Goal: Information Seeking & Learning: Learn about a topic

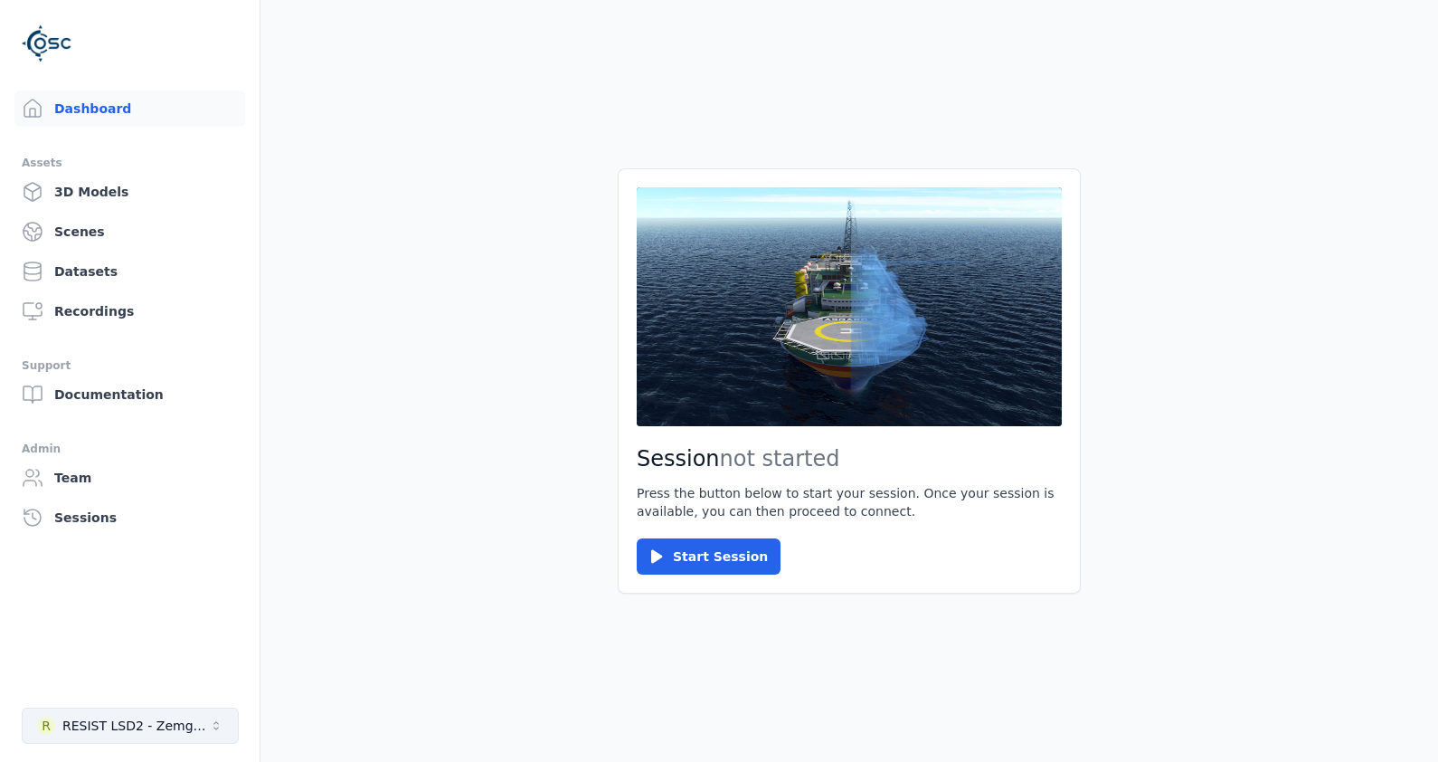
click at [222, 731] on icon "Select a workspace" at bounding box center [216, 725] width 14 height 14
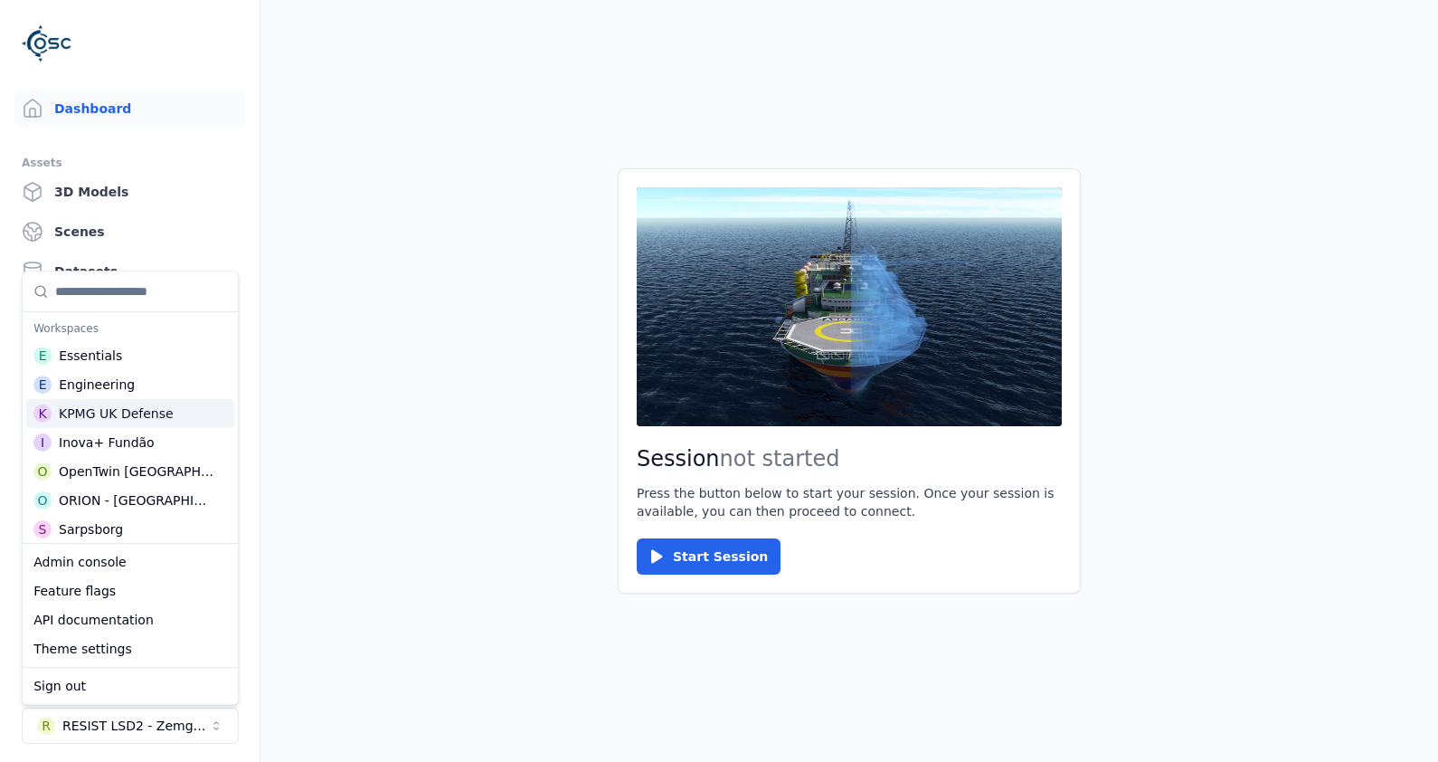
click at [144, 417] on div "KPMG UK Defense" at bounding box center [116, 413] width 115 height 18
click at [416, 525] on main "Session not started Press the button below to start your session. Once your ses…" at bounding box center [850, 381] width 1178 height 762
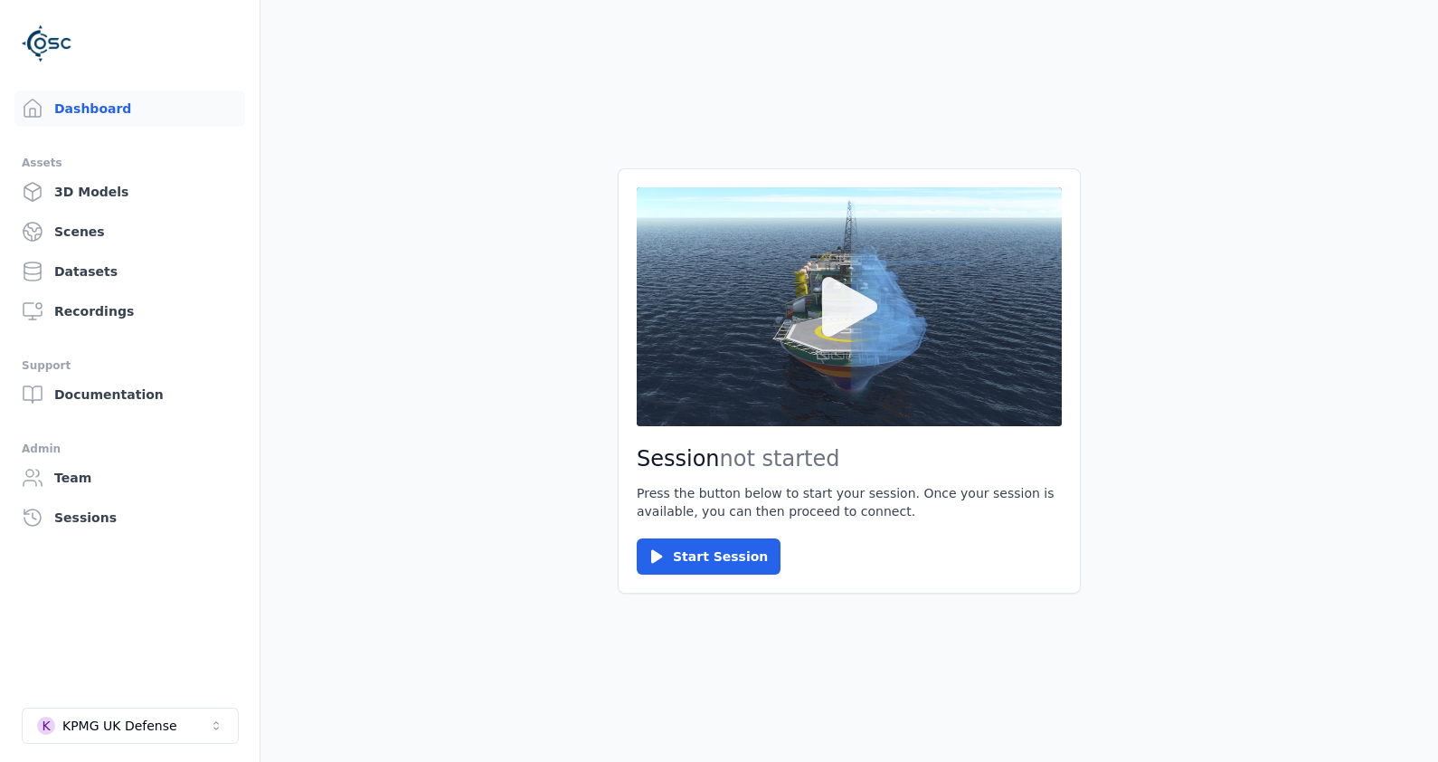
click at [930, 378] on button at bounding box center [849, 306] width 425 height 239
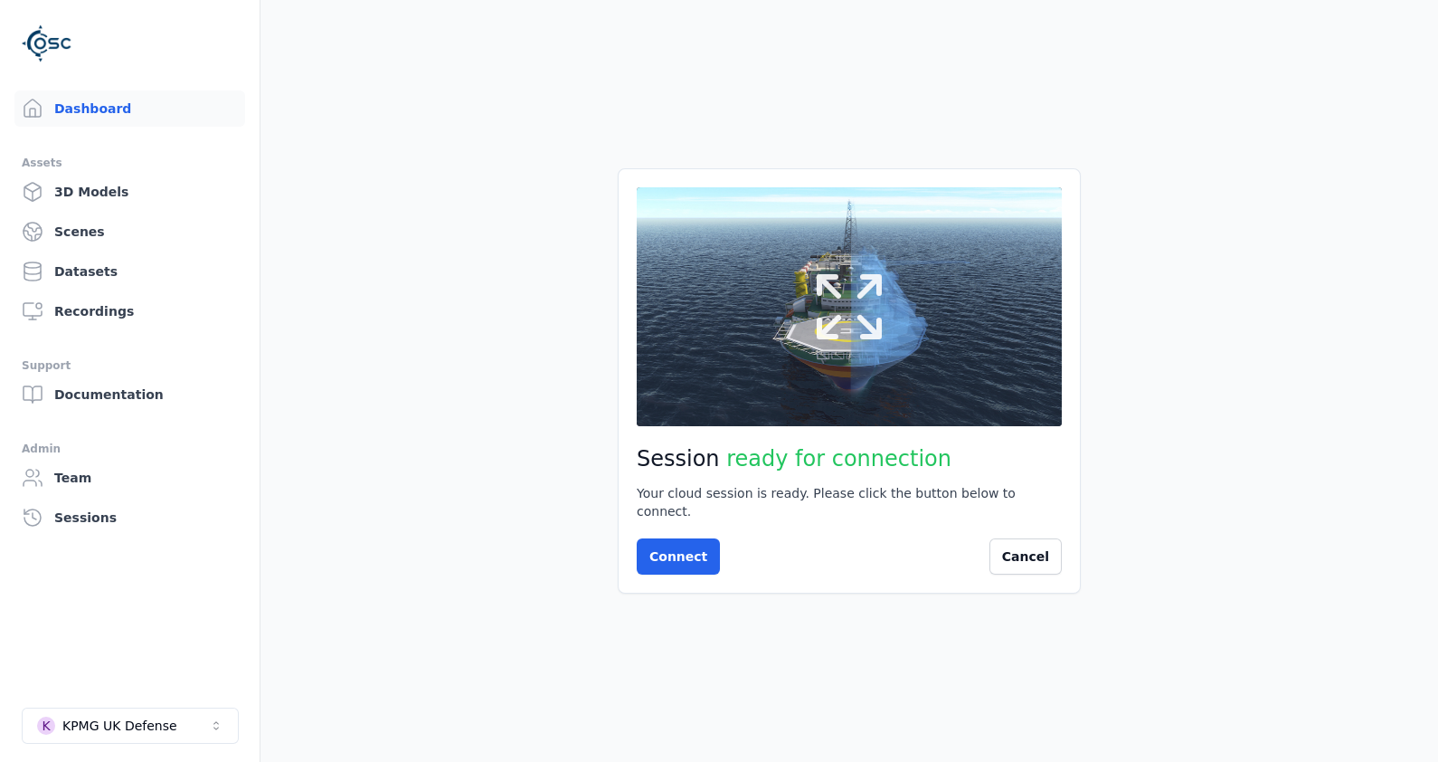
click at [909, 308] on button at bounding box center [849, 306] width 425 height 239
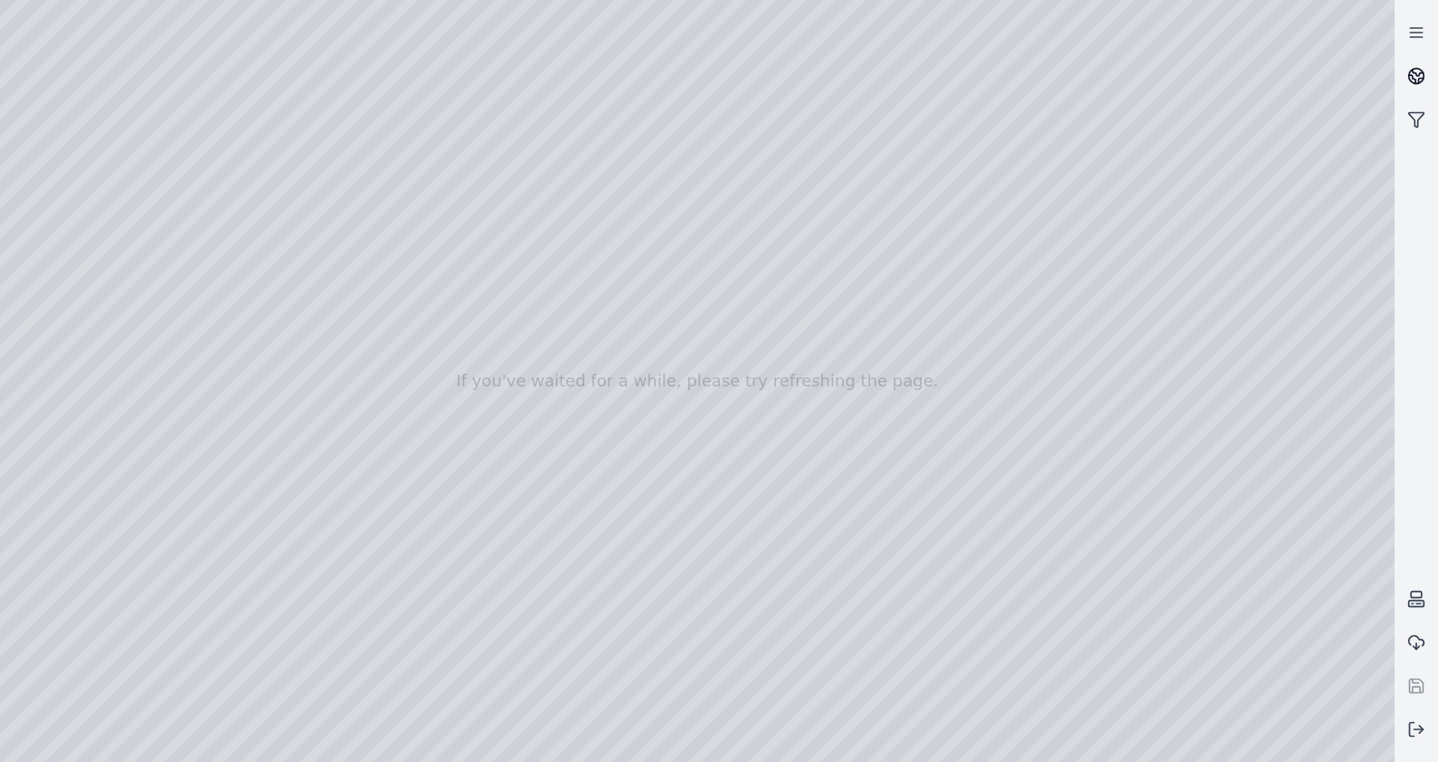
click at [1403, 72] on link at bounding box center [1416, 75] width 43 height 43
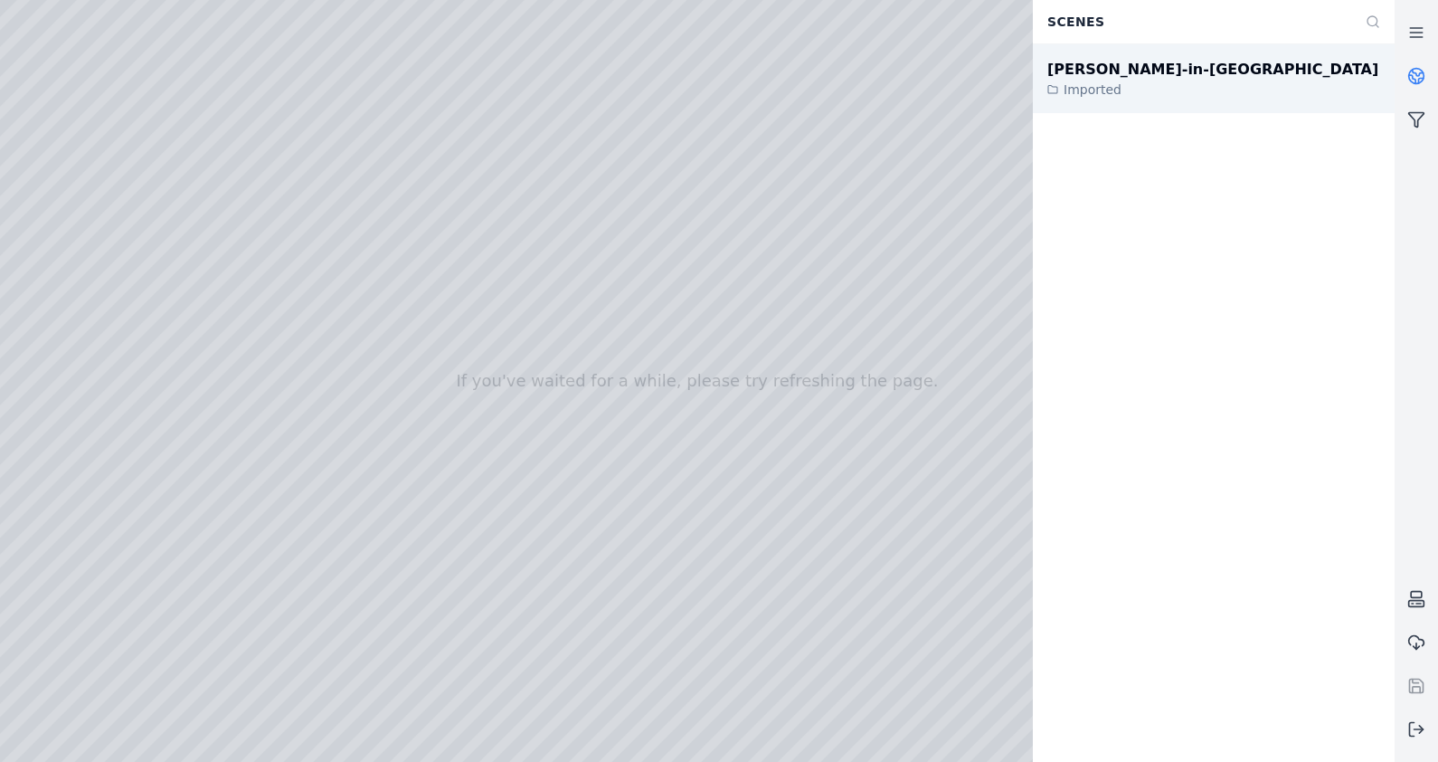
click at [1267, 64] on div "[PERSON_NAME]-in-Furness Imported" at bounding box center [1214, 78] width 362 height 69
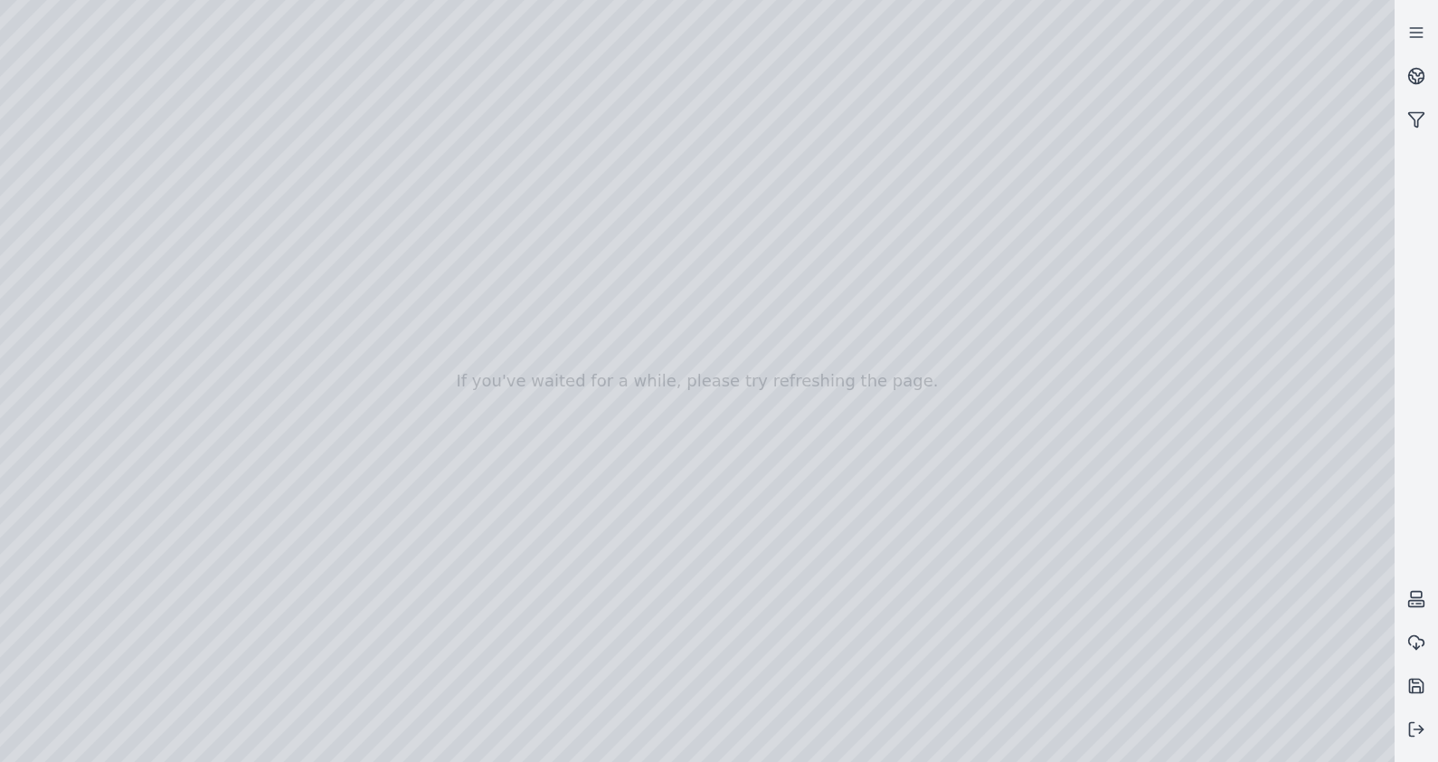
drag, startPoint x: 844, startPoint y: 379, endPoint x: 870, endPoint y: 559, distance: 181.9
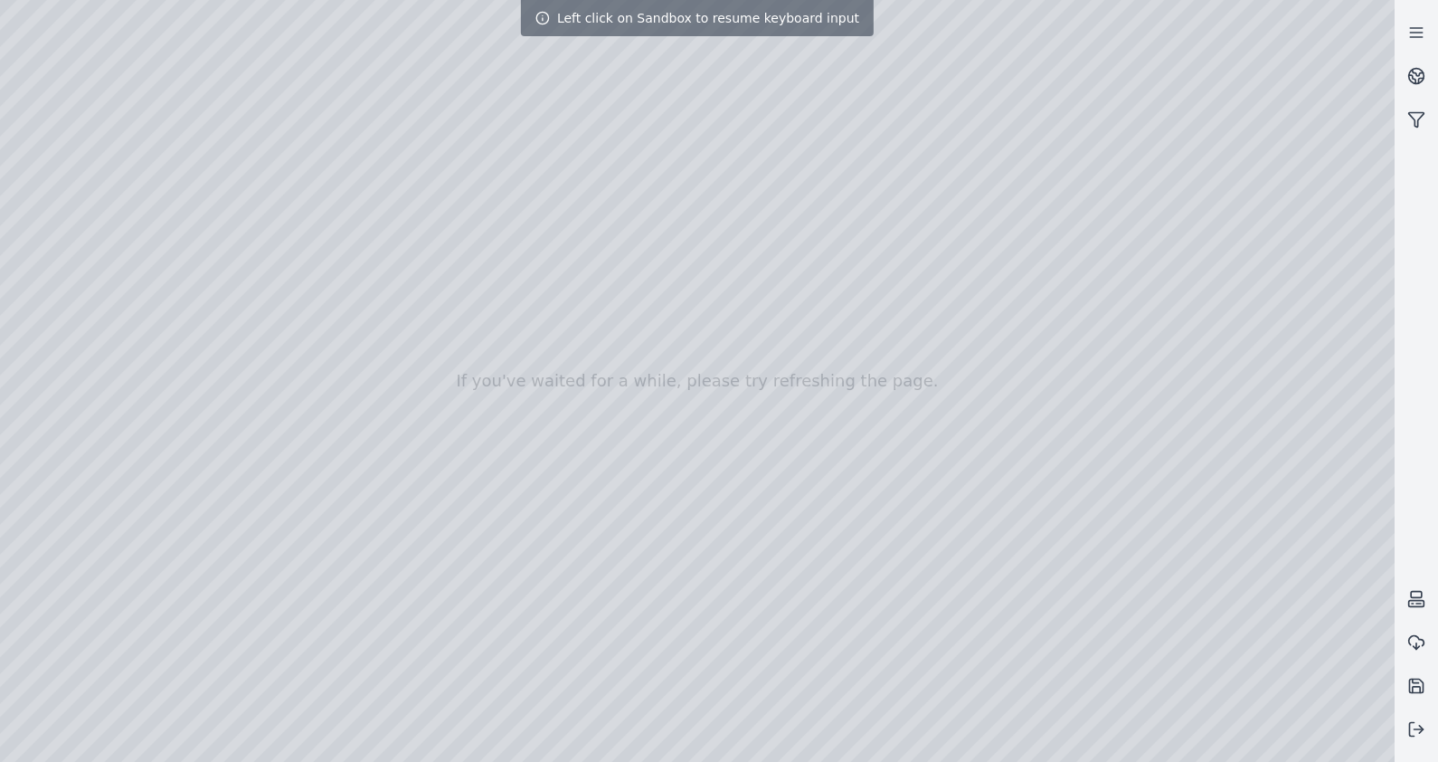
drag, startPoint x: 745, startPoint y: 392, endPoint x: 822, endPoint y: 309, distance: 113.3
click at [823, 308] on div at bounding box center [697, 381] width 1395 height 762
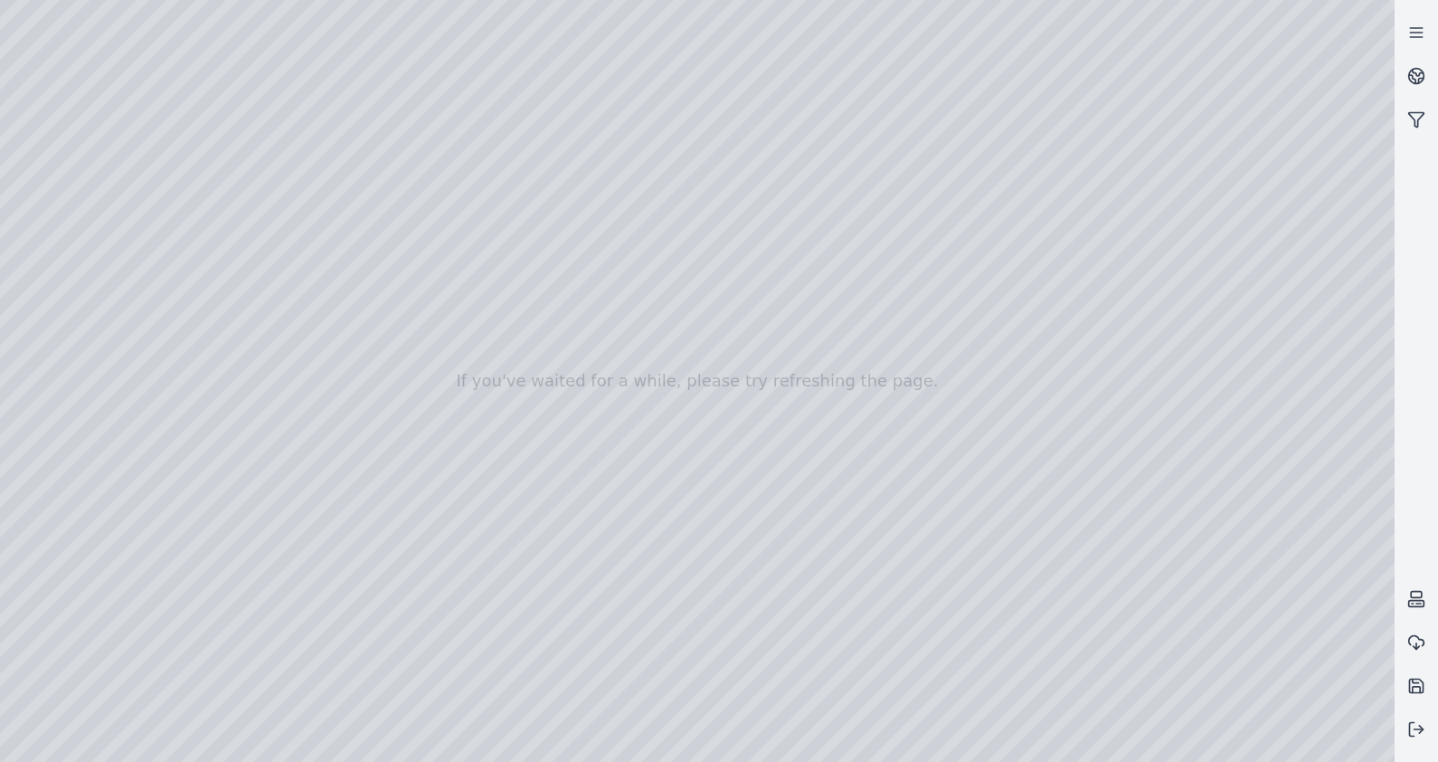
drag, startPoint x: 823, startPoint y: 308, endPoint x: 496, endPoint y: 247, distance: 333.1
click at [1114, 744] on div at bounding box center [697, 381] width 1395 height 762
click at [542, 602] on div at bounding box center [697, 381] width 1395 height 762
click at [1109, 565] on div at bounding box center [697, 381] width 1395 height 762
drag, startPoint x: 783, startPoint y: 516, endPoint x: 987, endPoint y: 509, distance: 204.6
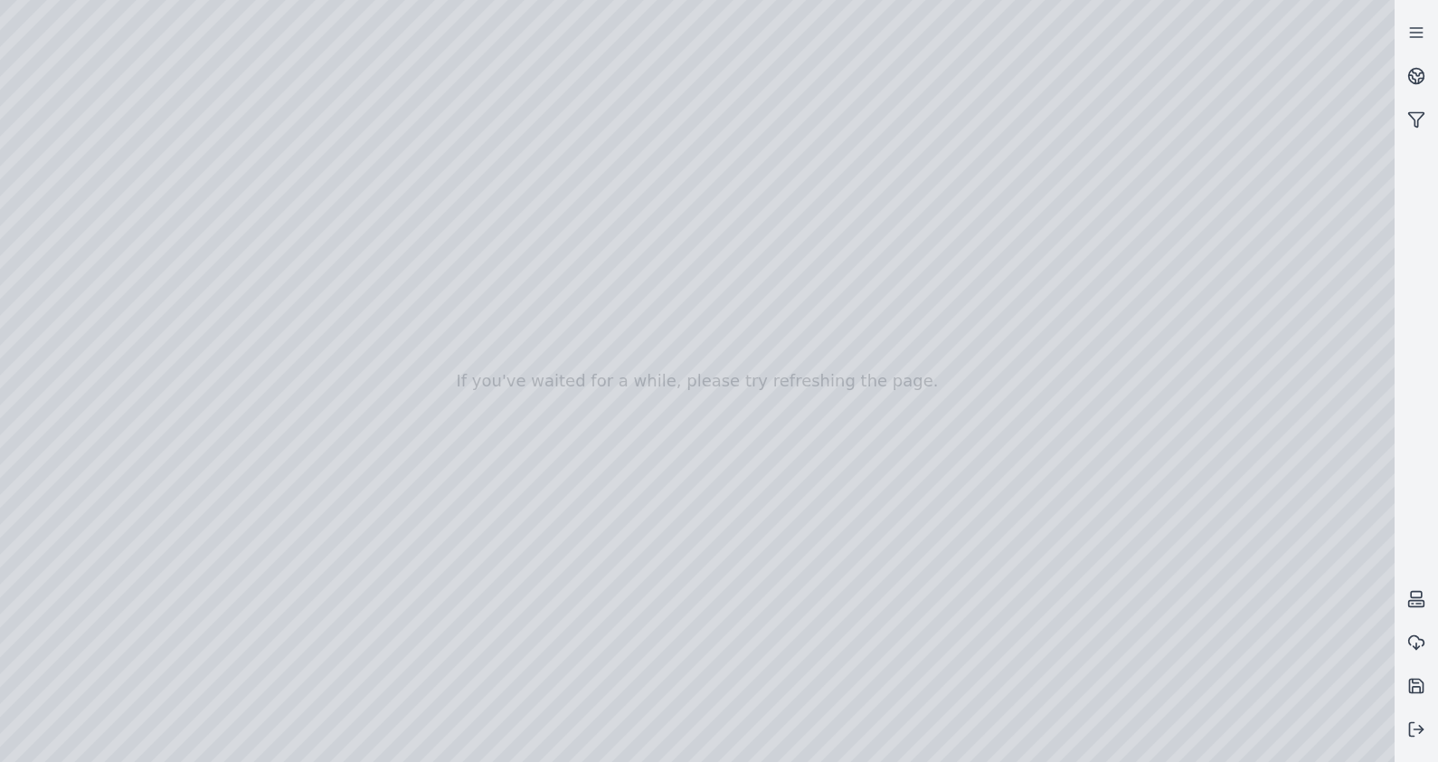
click at [1109, 746] on div at bounding box center [697, 381] width 1395 height 762
click at [1078, 565] on div at bounding box center [697, 381] width 1395 height 762
drag, startPoint x: 441, startPoint y: 224, endPoint x: 543, endPoint y: 253, distance: 105.4
click at [616, 191] on div at bounding box center [697, 381] width 1395 height 762
drag, startPoint x: 1100, startPoint y: 538, endPoint x: 939, endPoint y: 511, distance: 163.3
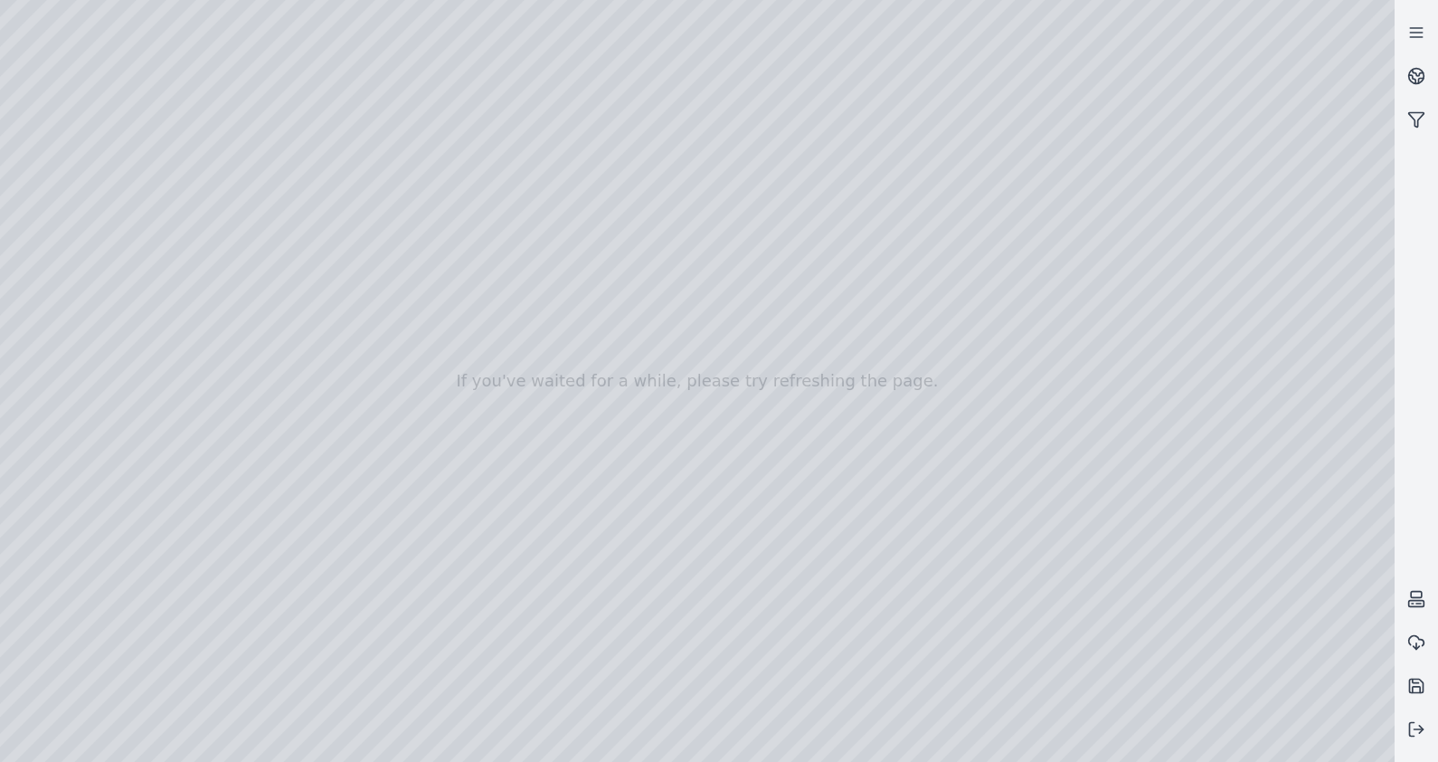
drag, startPoint x: 1053, startPoint y: 528, endPoint x: 1000, endPoint y: 550, distance: 57.6
click at [51, 185] on div at bounding box center [697, 381] width 1395 height 762
click at [62, 166] on div at bounding box center [697, 381] width 1395 height 762
click at [68, 217] on div at bounding box center [697, 381] width 1395 height 762
click at [346, 550] on div at bounding box center [697, 381] width 1395 height 762
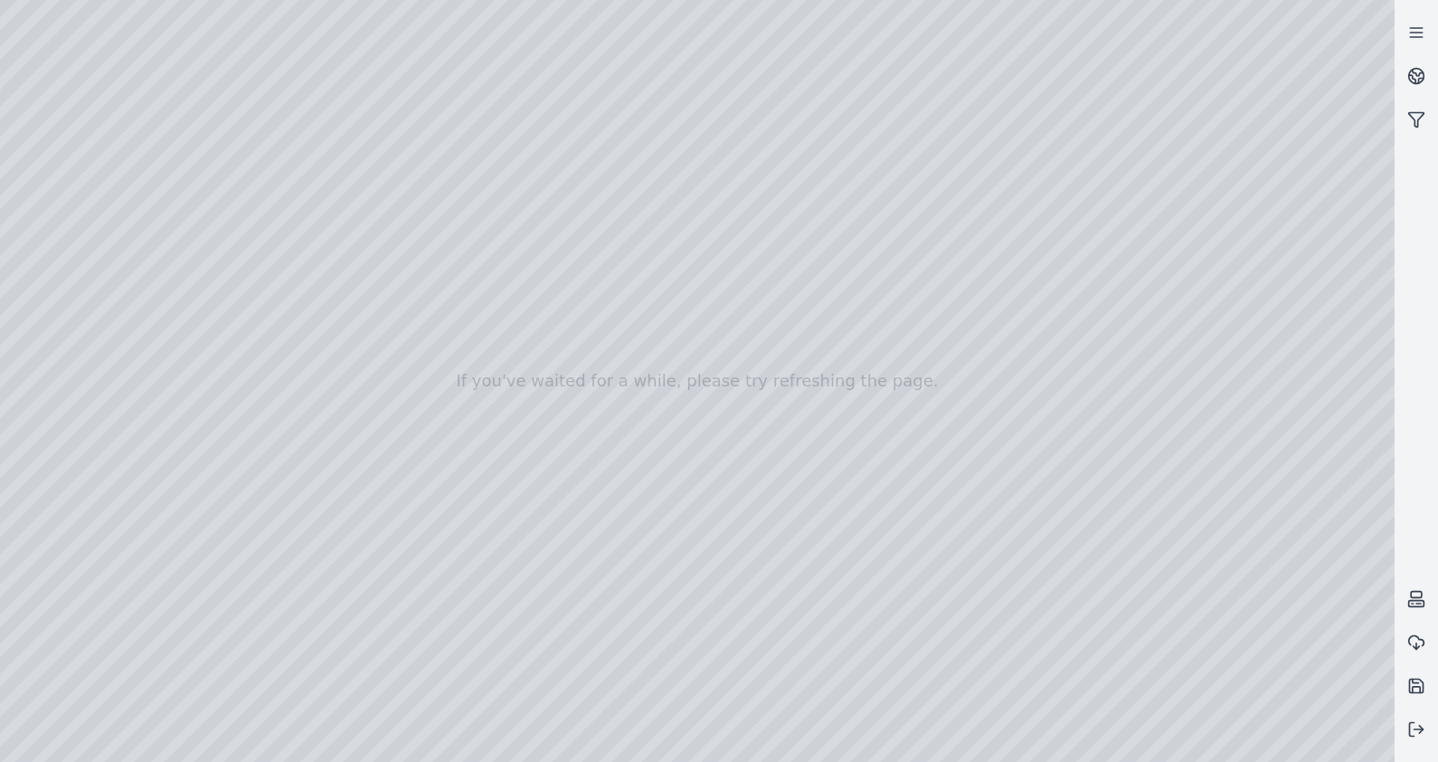
click at [308, 555] on div at bounding box center [697, 381] width 1395 height 762
click at [306, 579] on div at bounding box center [697, 381] width 1395 height 762
click at [294, 574] on div at bounding box center [697, 381] width 1395 height 762
click at [507, 283] on div at bounding box center [697, 381] width 1395 height 762
drag, startPoint x: 539, startPoint y: 277, endPoint x: 508, endPoint y: 266, distance: 32.6
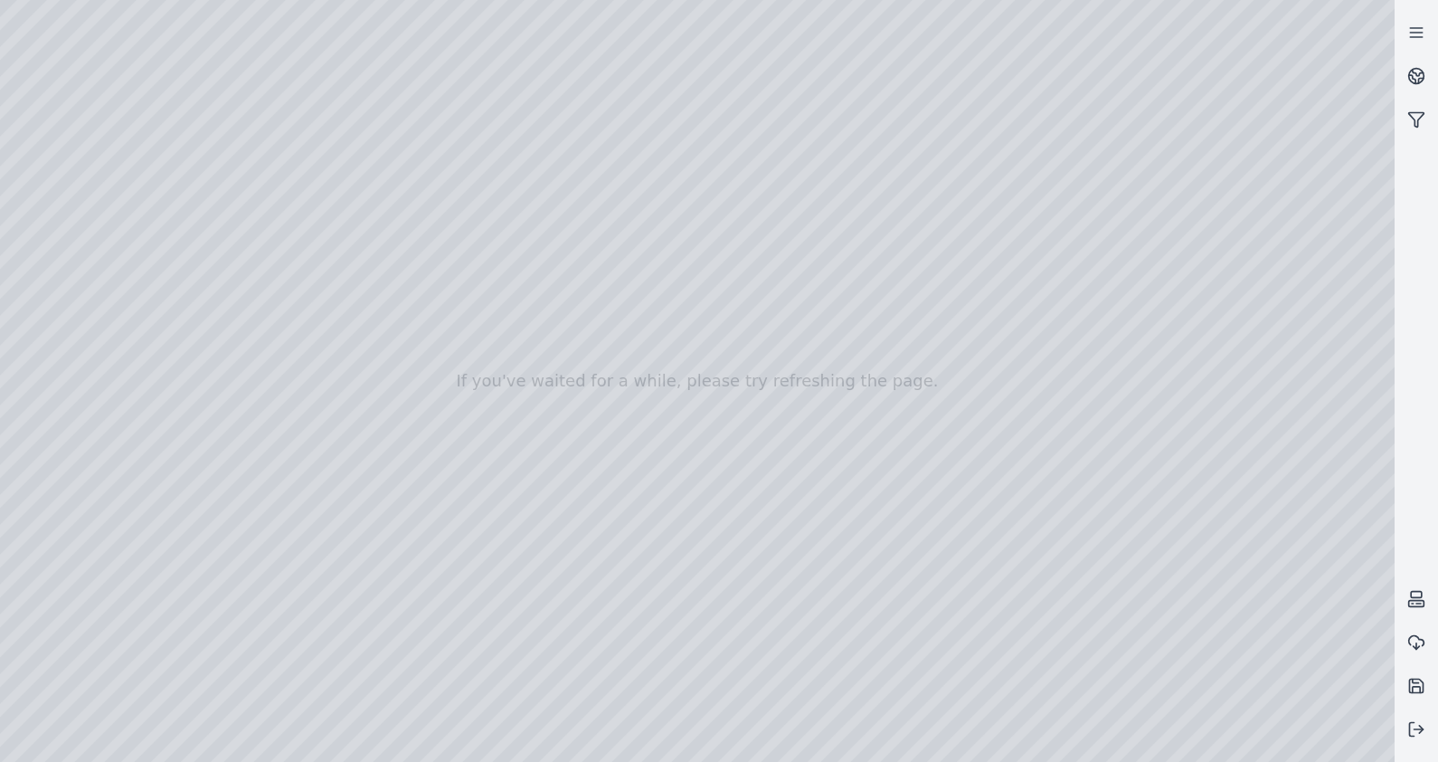
click at [508, 266] on div at bounding box center [697, 381] width 1395 height 762
click at [477, 357] on div at bounding box center [697, 381] width 1395 height 762
drag, startPoint x: 535, startPoint y: 272, endPoint x: 510, endPoint y: 265, distance: 25.5
click at [510, 265] on div at bounding box center [697, 381] width 1395 height 762
click at [934, 530] on div at bounding box center [697, 381] width 1395 height 762
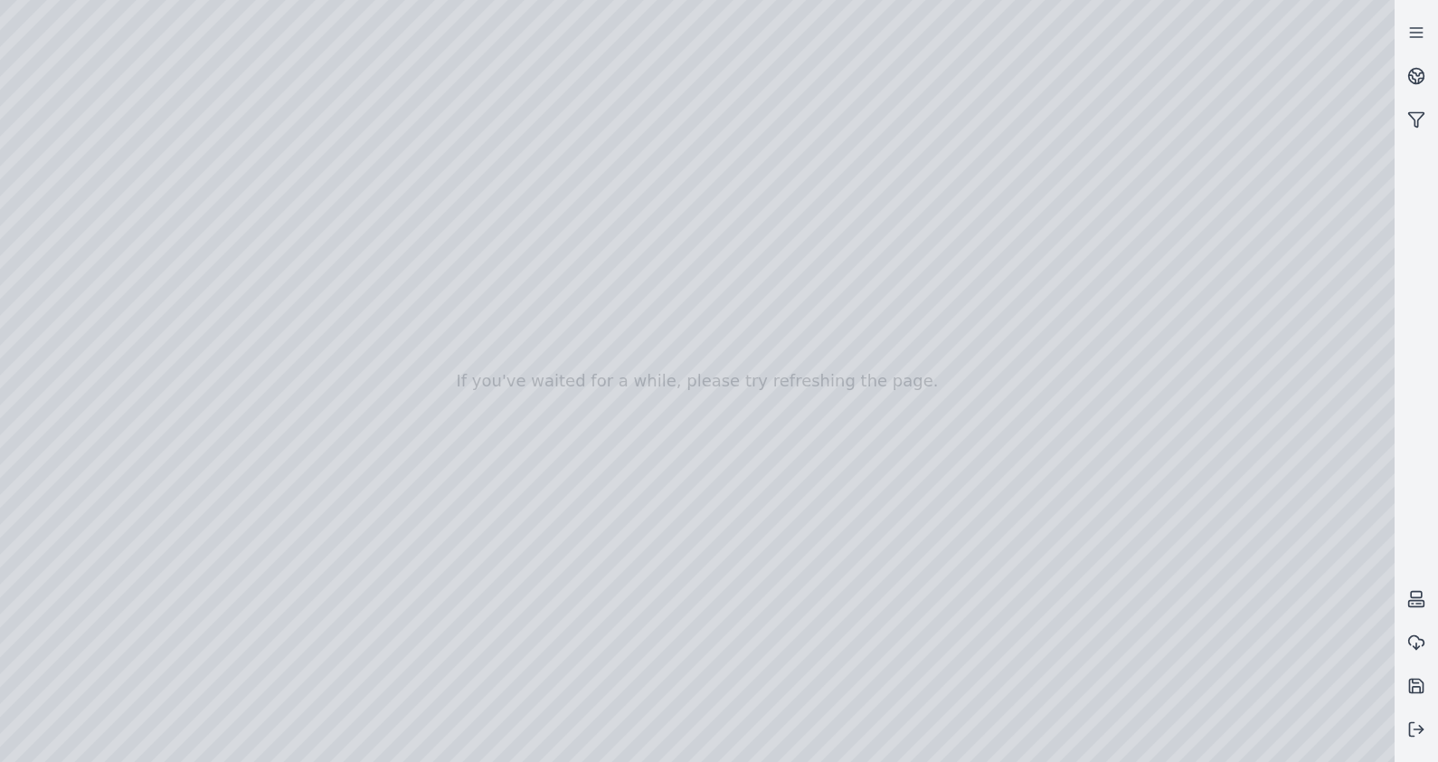
click at [958, 498] on div at bounding box center [697, 381] width 1395 height 762
drag, startPoint x: 527, startPoint y: 298, endPoint x: 527, endPoint y: 321, distance: 23.5
click at [527, 321] on div at bounding box center [697, 381] width 1395 height 762
drag, startPoint x: 541, startPoint y: 273, endPoint x: 532, endPoint y: 263, distance: 13.4
click at [532, 263] on div at bounding box center [697, 381] width 1395 height 762
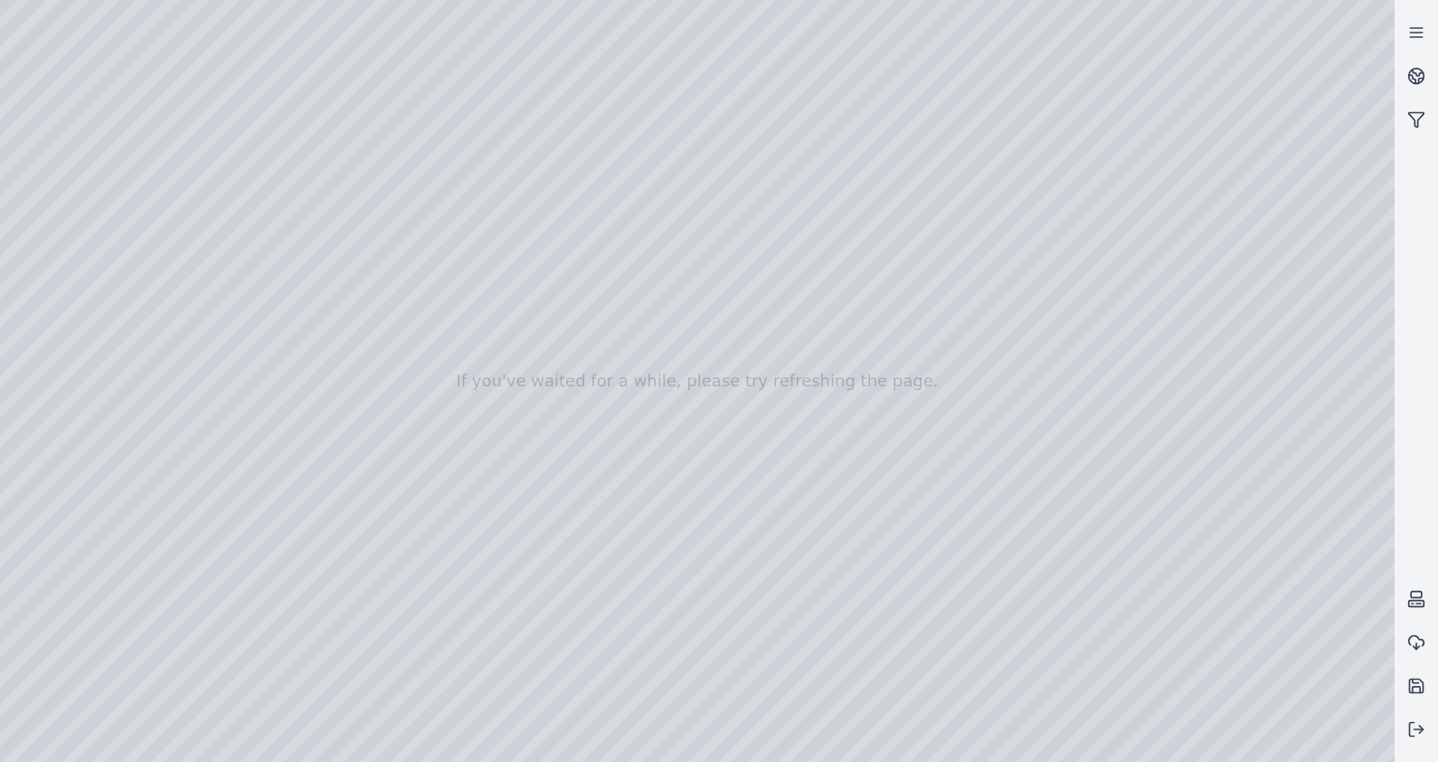
drag, startPoint x: 525, startPoint y: 274, endPoint x: 511, endPoint y: 271, distance: 14.0
click at [511, 271] on div at bounding box center [697, 381] width 1395 height 762
click at [1034, 536] on div at bounding box center [697, 381] width 1395 height 762
click at [619, 186] on div at bounding box center [697, 381] width 1395 height 762
click at [85, 216] on div at bounding box center [697, 381] width 1395 height 762
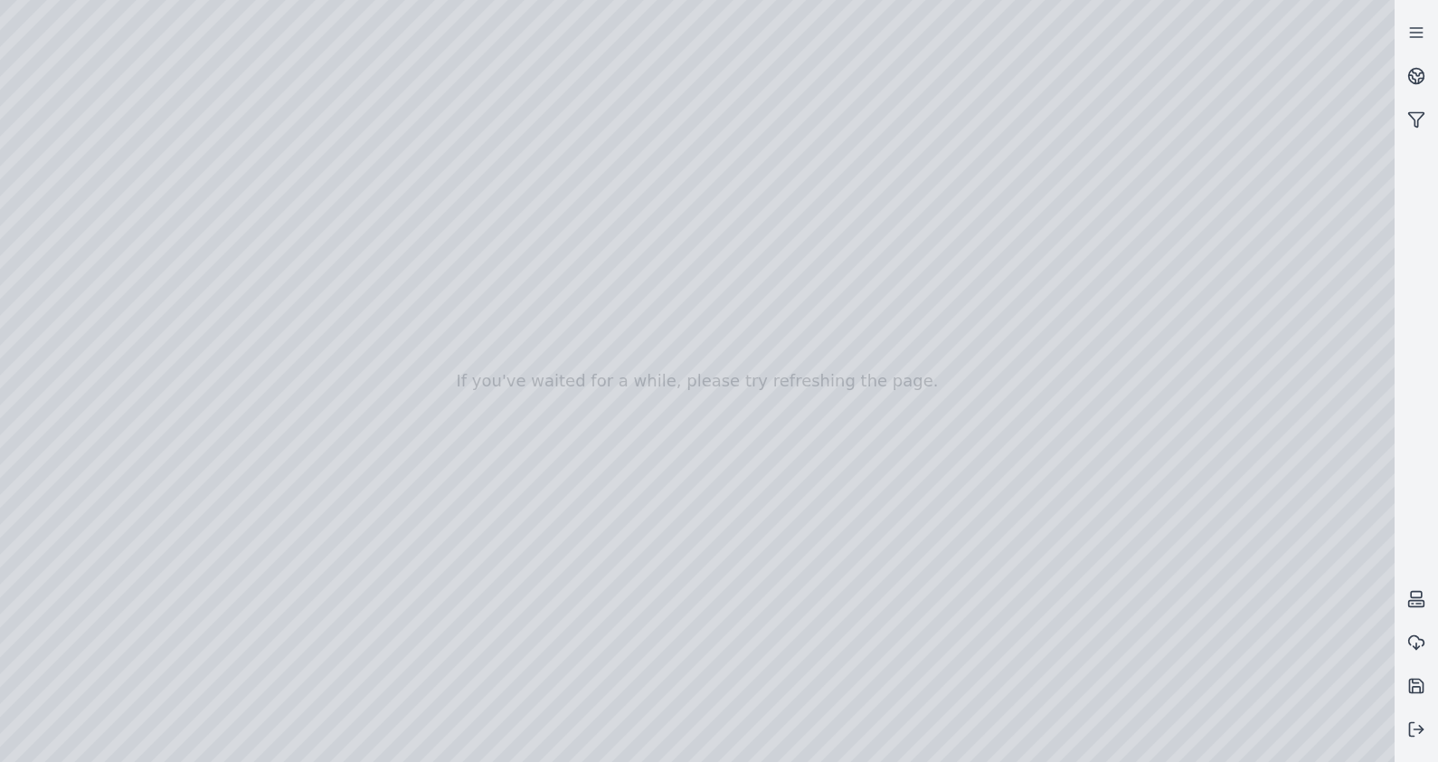
click at [52, 165] on div at bounding box center [697, 381] width 1395 height 762
click at [11, 139] on div at bounding box center [697, 381] width 1395 height 762
click at [136, 15] on div at bounding box center [697, 381] width 1395 height 762
drag, startPoint x: 1032, startPoint y: 536, endPoint x: 1049, endPoint y: 536, distance: 16.3
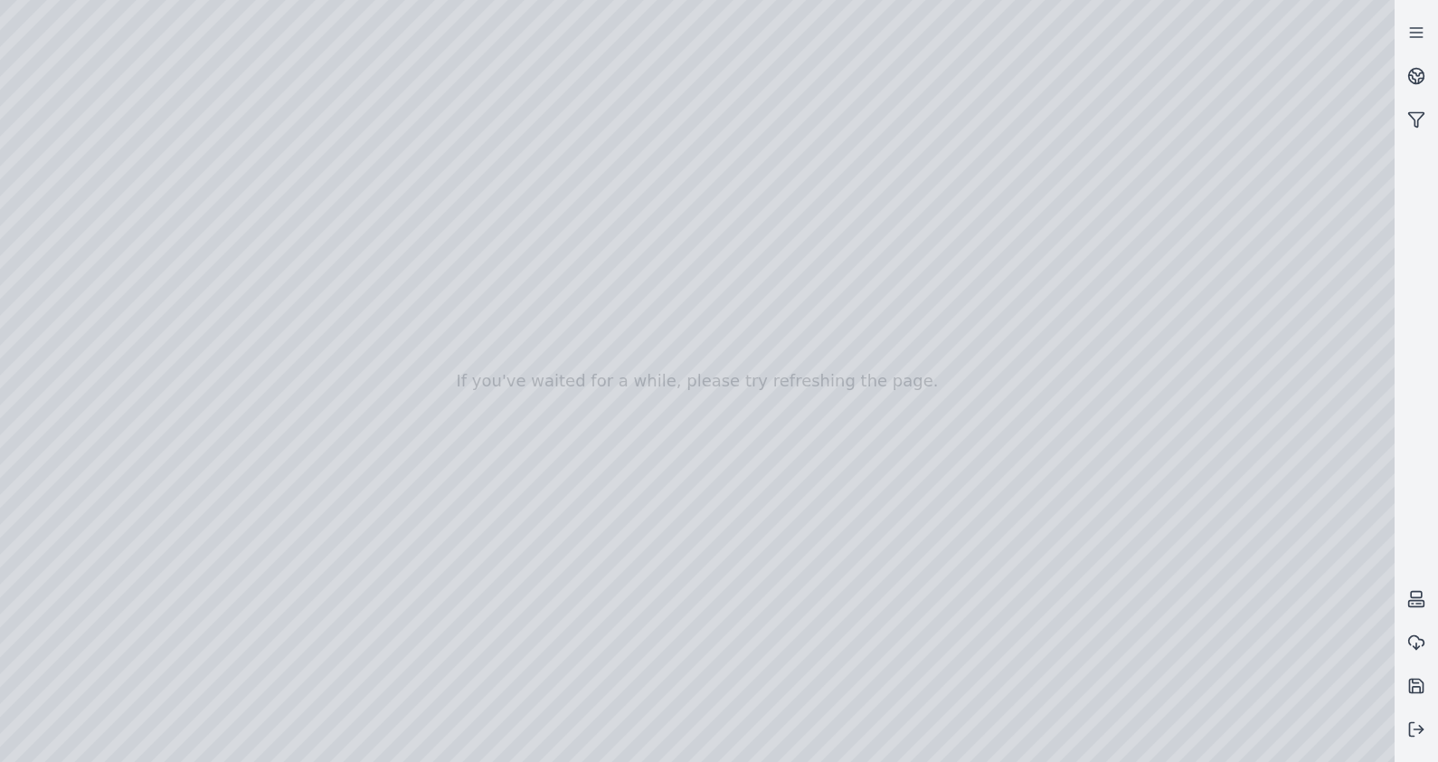
click at [1120, 741] on div at bounding box center [697, 381] width 1395 height 762
click at [131, 603] on div at bounding box center [697, 381] width 1395 height 762
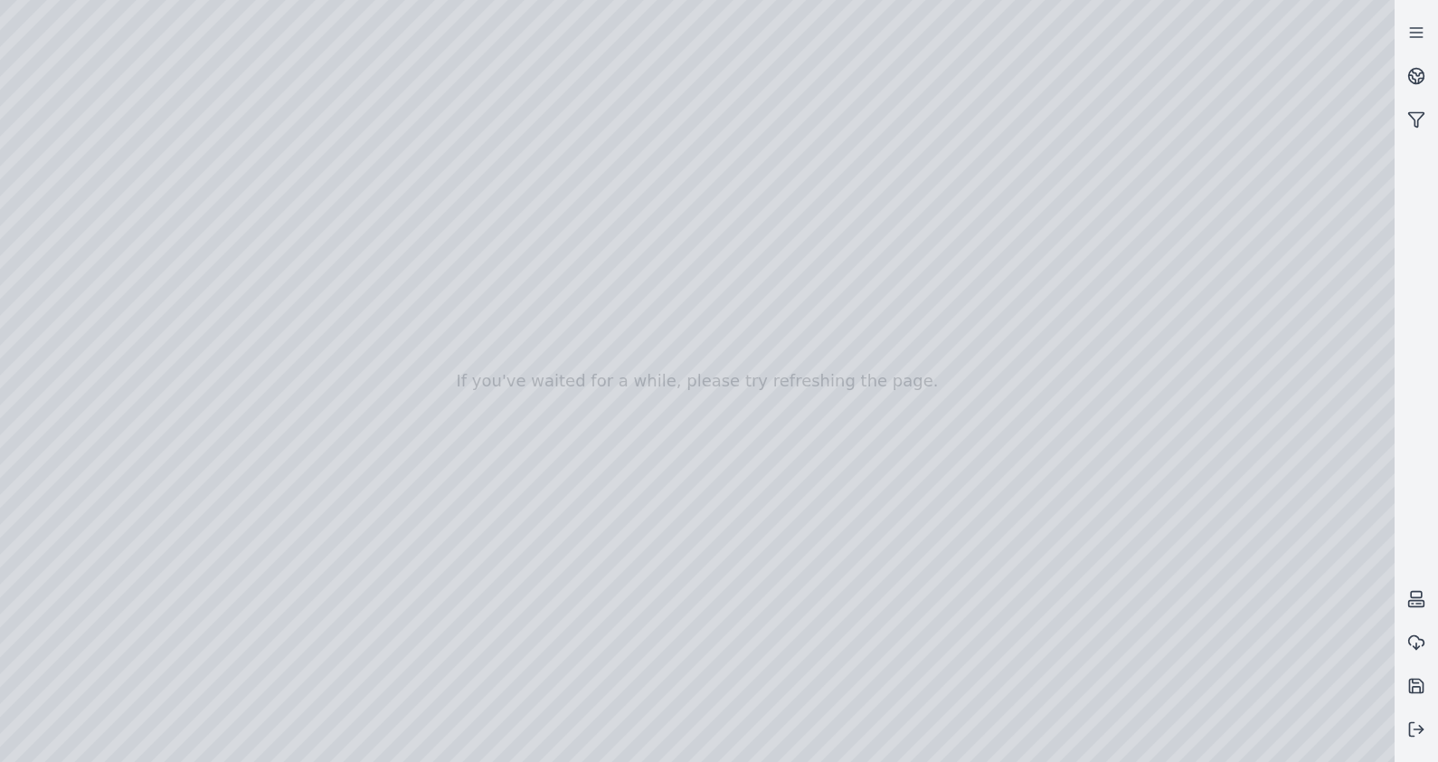
click at [227, 602] on div at bounding box center [697, 381] width 1395 height 762
click at [925, 642] on div at bounding box center [697, 381] width 1395 height 762
click at [905, 642] on div at bounding box center [697, 381] width 1395 height 762
click at [882, 642] on div at bounding box center [697, 381] width 1395 height 762
click at [878, 633] on div at bounding box center [697, 381] width 1395 height 762
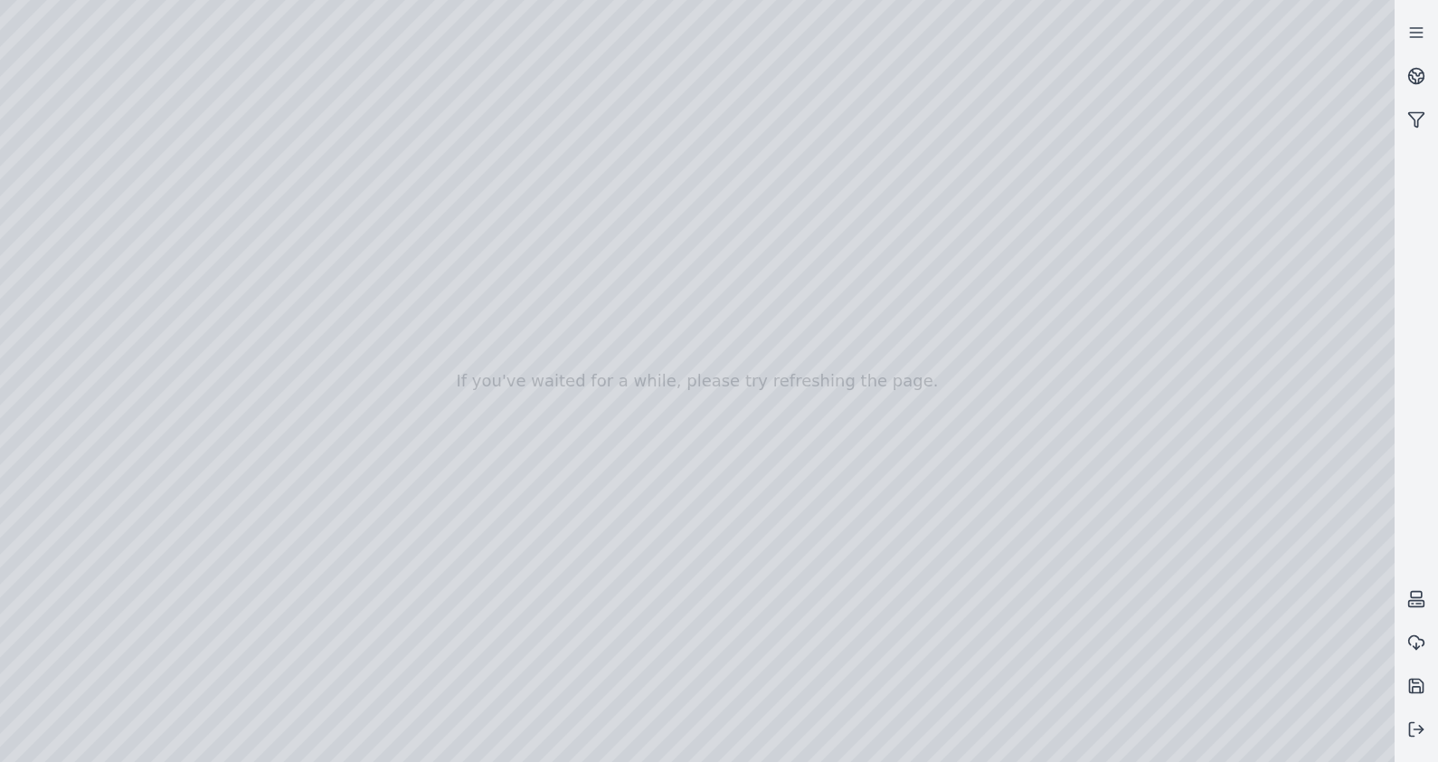
click at [131, 599] on div at bounding box center [697, 381] width 1395 height 762
click at [891, 641] on div at bounding box center [697, 381] width 1395 height 762
click at [1105, 565] on div at bounding box center [697, 381] width 1395 height 762
drag, startPoint x: 770, startPoint y: 590, endPoint x: 732, endPoint y: 588, distance: 38.0
click at [1363, 745] on div at bounding box center [697, 381] width 1395 height 762
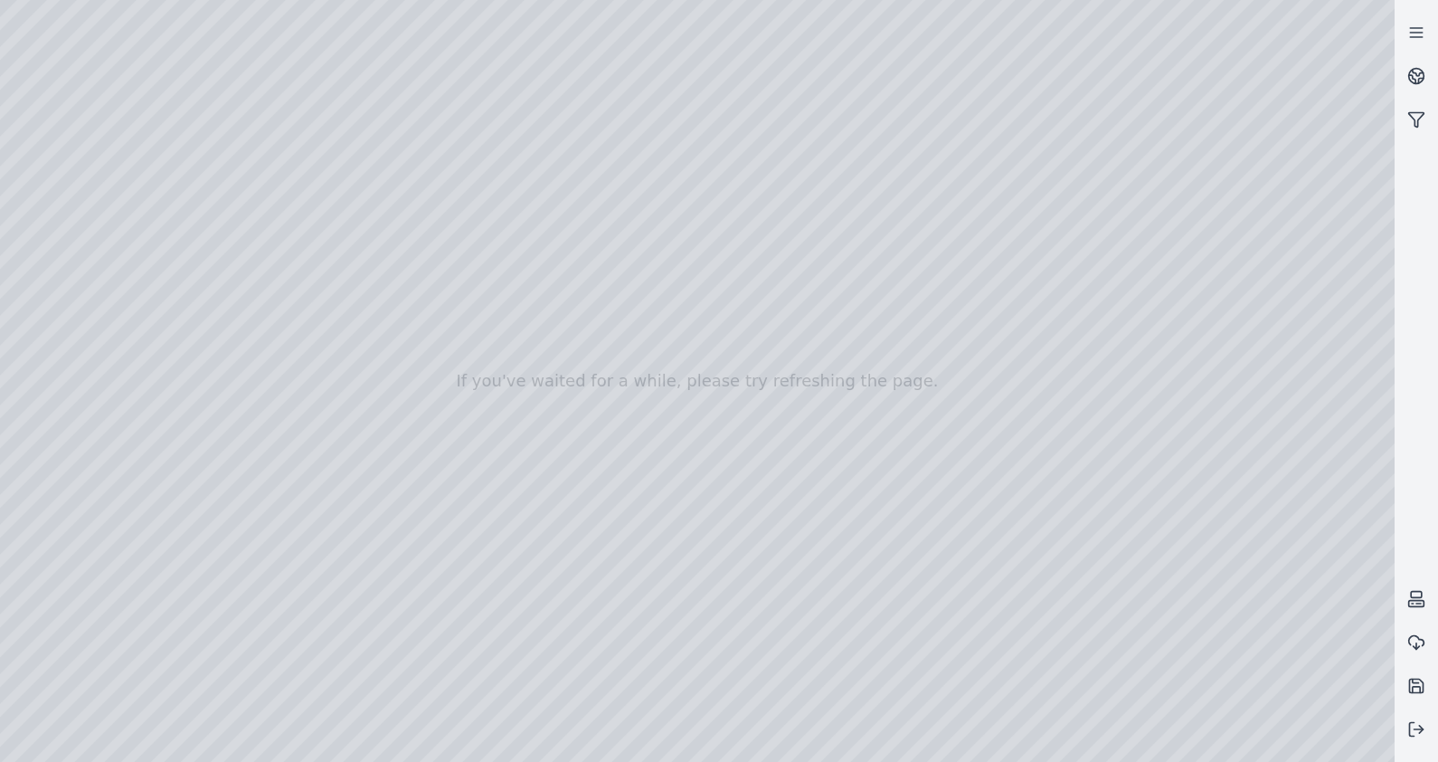
click at [1362, 511] on div at bounding box center [697, 381] width 1395 height 762
click at [1362, 501] on div at bounding box center [697, 381] width 1395 height 762
click at [1371, 743] on div at bounding box center [697, 381] width 1395 height 762
drag, startPoint x: 964, startPoint y: 652, endPoint x: 923, endPoint y: 646, distance: 41.2
click at [357, 430] on div at bounding box center [697, 381] width 1395 height 762
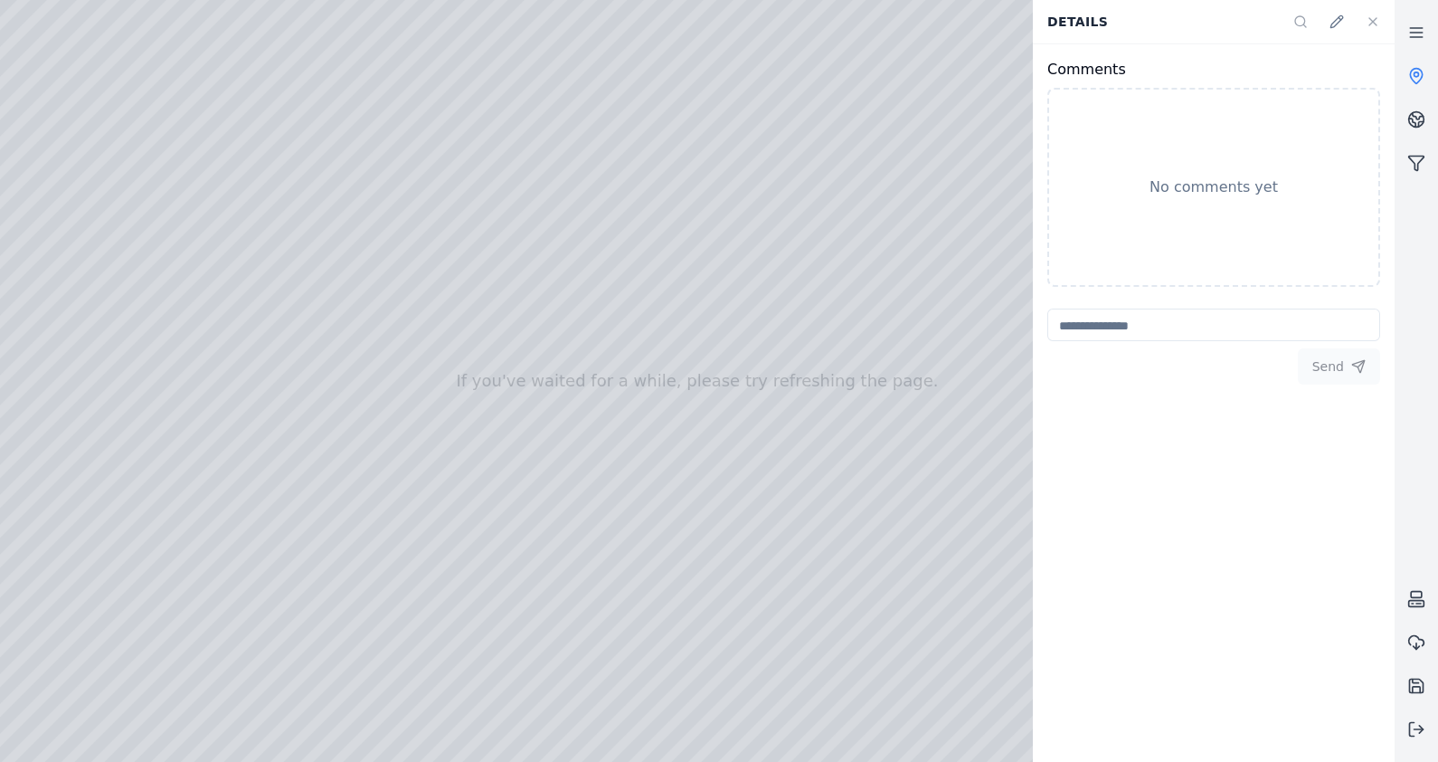
click at [683, 553] on div at bounding box center [697, 381] width 1395 height 762
click at [1378, 27] on icon at bounding box center [1373, 21] width 14 height 14
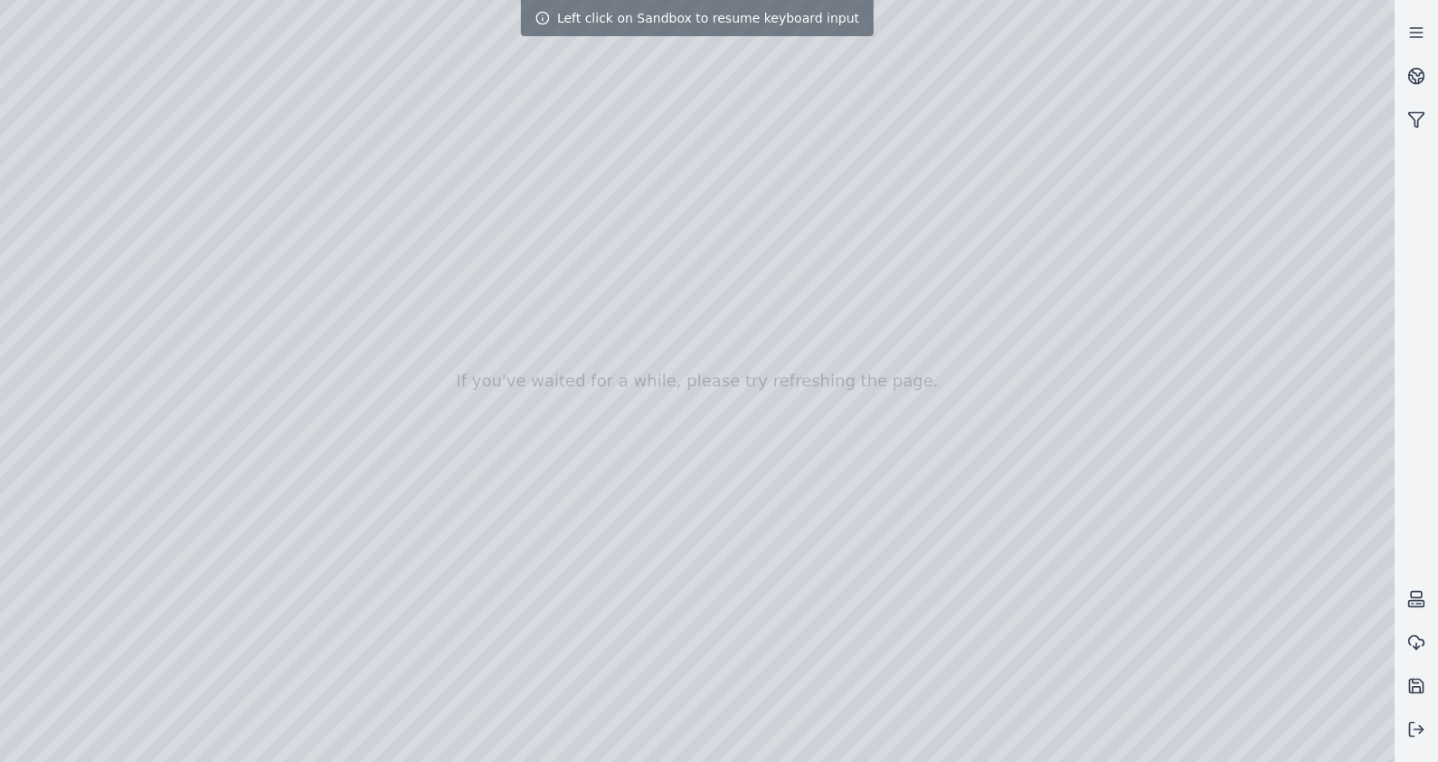
click at [938, 539] on div at bounding box center [697, 381] width 1395 height 762
click at [1205, 617] on div at bounding box center [697, 381] width 1395 height 762
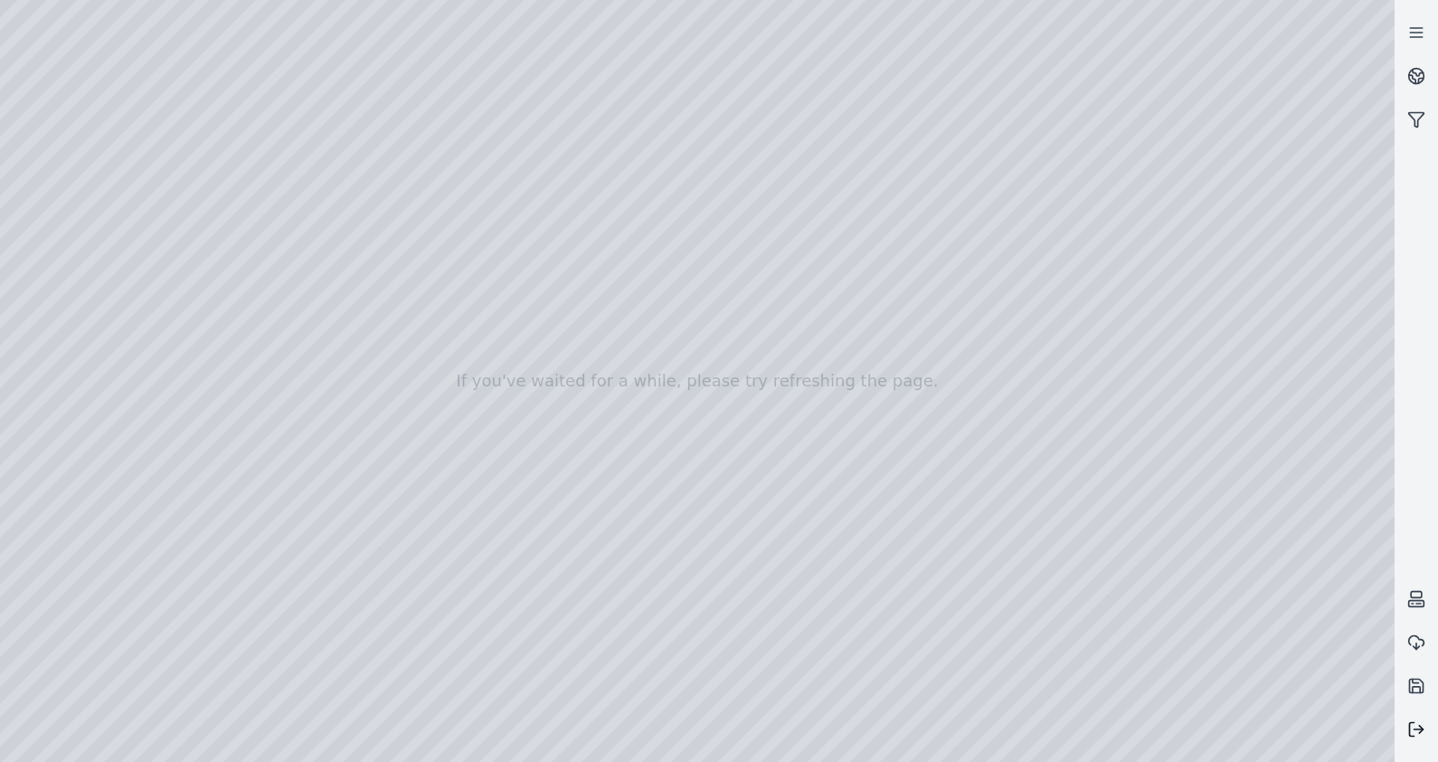
click at [1419, 722] on icon at bounding box center [1417, 729] width 18 height 18
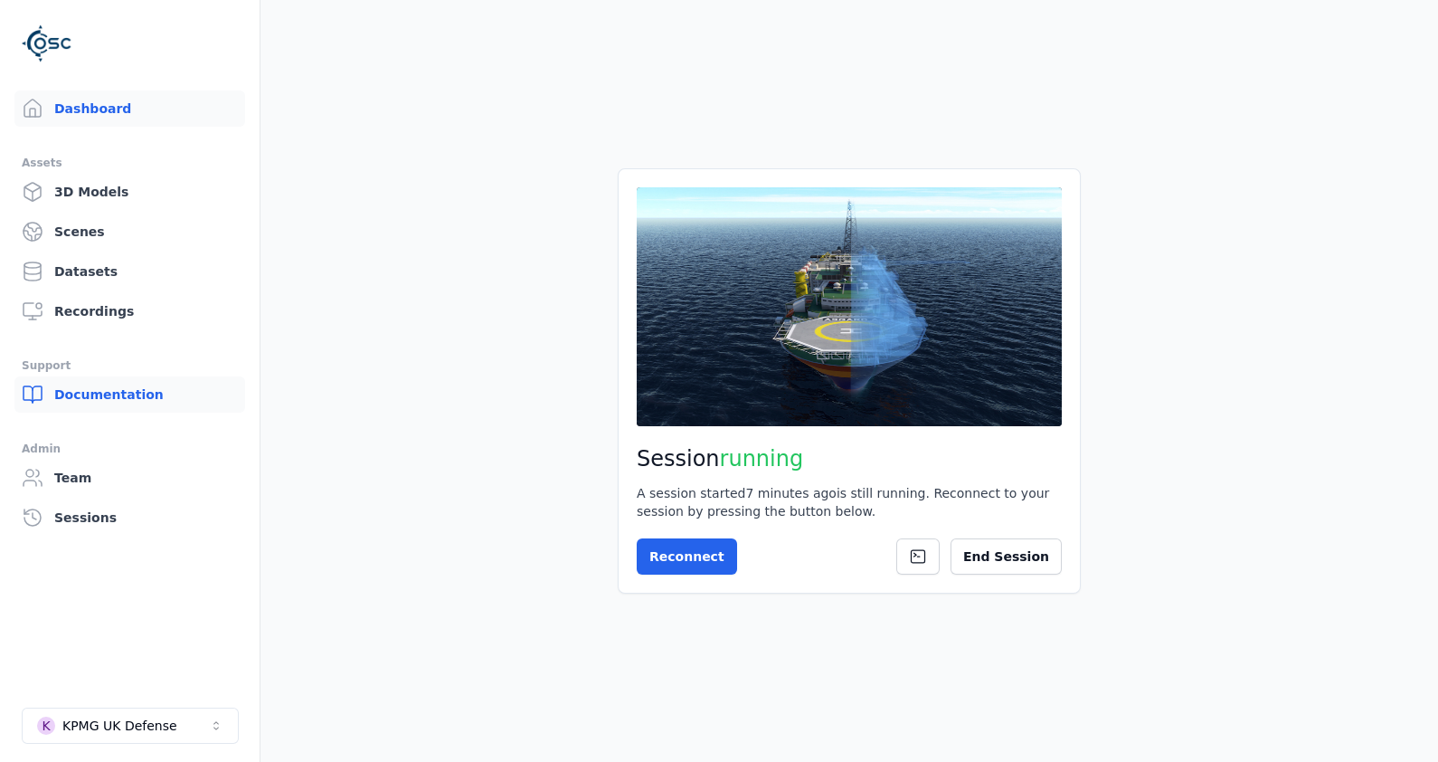
click at [86, 391] on link "Documentation" at bounding box center [129, 394] width 231 height 36
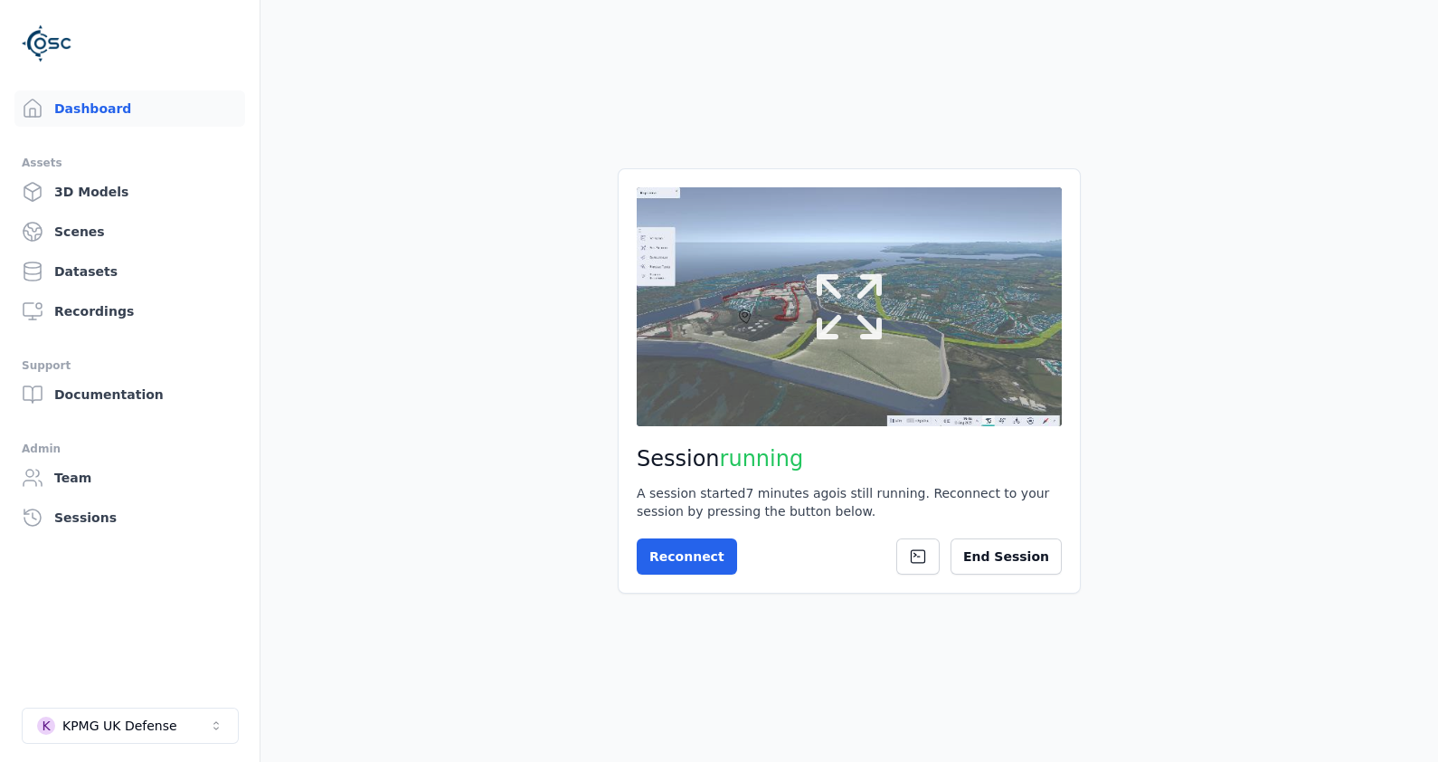
click at [944, 284] on button at bounding box center [849, 306] width 425 height 239
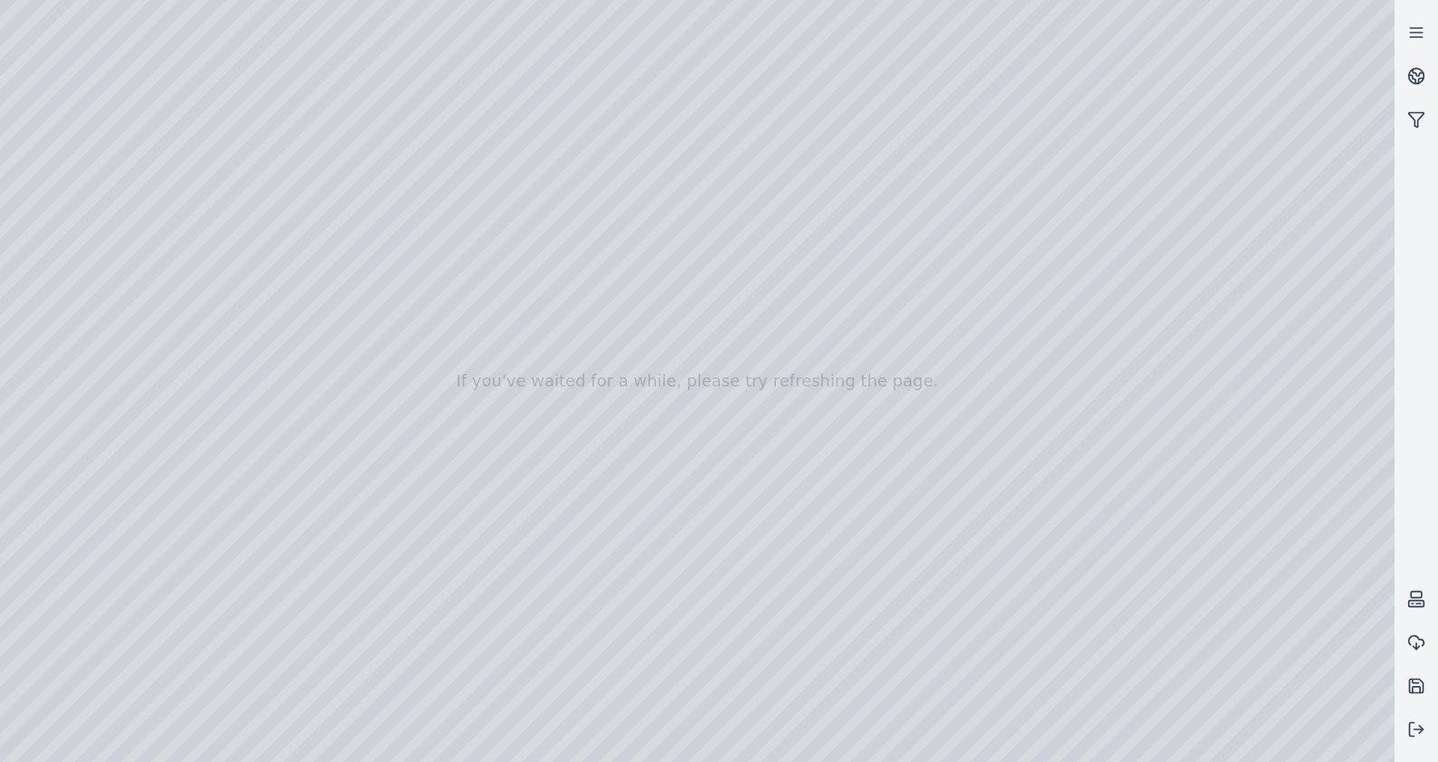
click at [1095, 579] on div at bounding box center [697, 381] width 1395 height 762
drag, startPoint x: 1095, startPoint y: 579, endPoint x: 1074, endPoint y: 583, distance: 21.1
click at [990, 529] on div at bounding box center [697, 381] width 1395 height 762
drag, startPoint x: 965, startPoint y: 547, endPoint x: 964, endPoint y: 560, distance: 12.8
drag, startPoint x: 1089, startPoint y: 642, endPoint x: 189, endPoint y: 683, distance: 901.1
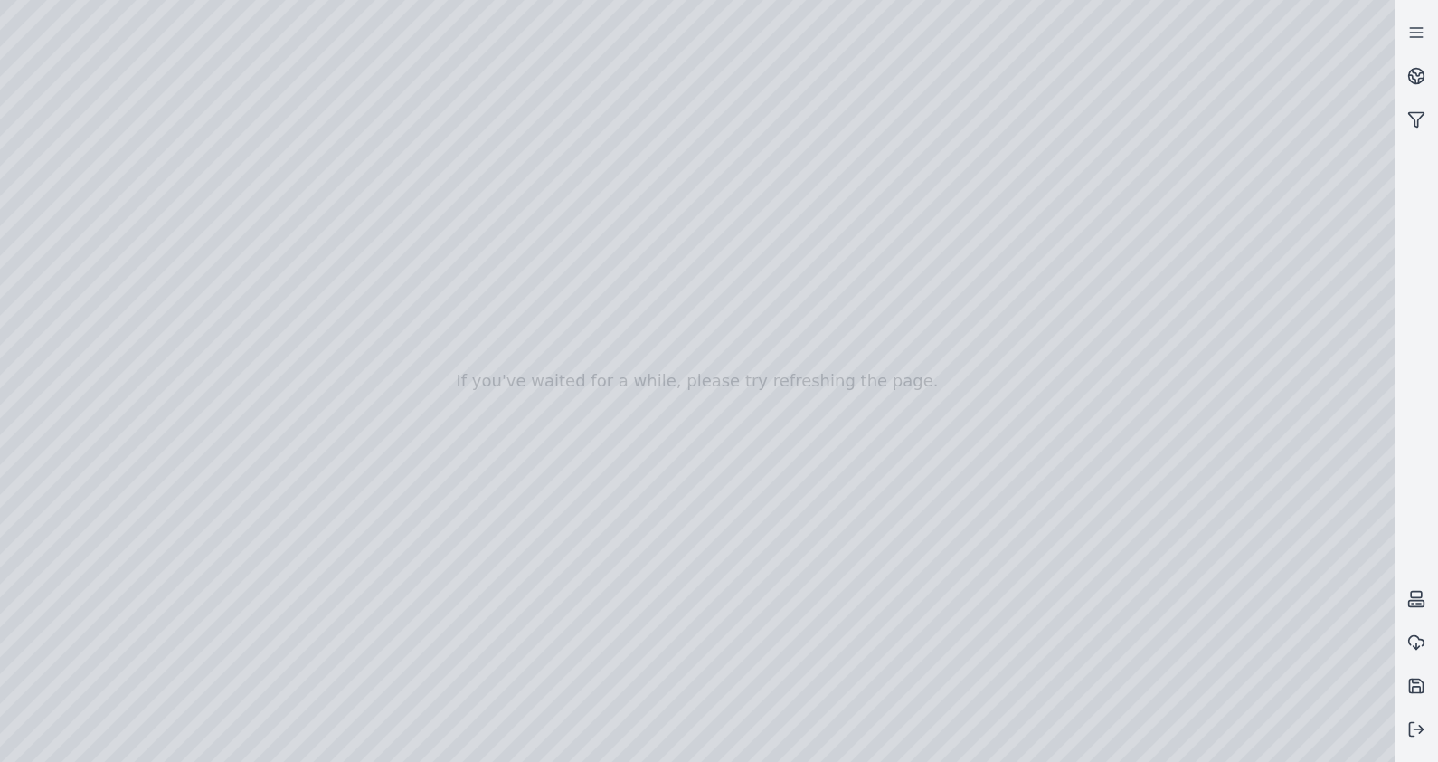
click at [833, 462] on div at bounding box center [697, 381] width 1395 height 762
drag, startPoint x: 887, startPoint y: 451, endPoint x: 935, endPoint y: 463, distance: 49.4
click at [1127, 324] on div at bounding box center [697, 381] width 1395 height 762
drag, startPoint x: 1127, startPoint y: 324, endPoint x: 592, endPoint y: 265, distance: 538.8
click at [636, 362] on div at bounding box center [697, 381] width 1395 height 762
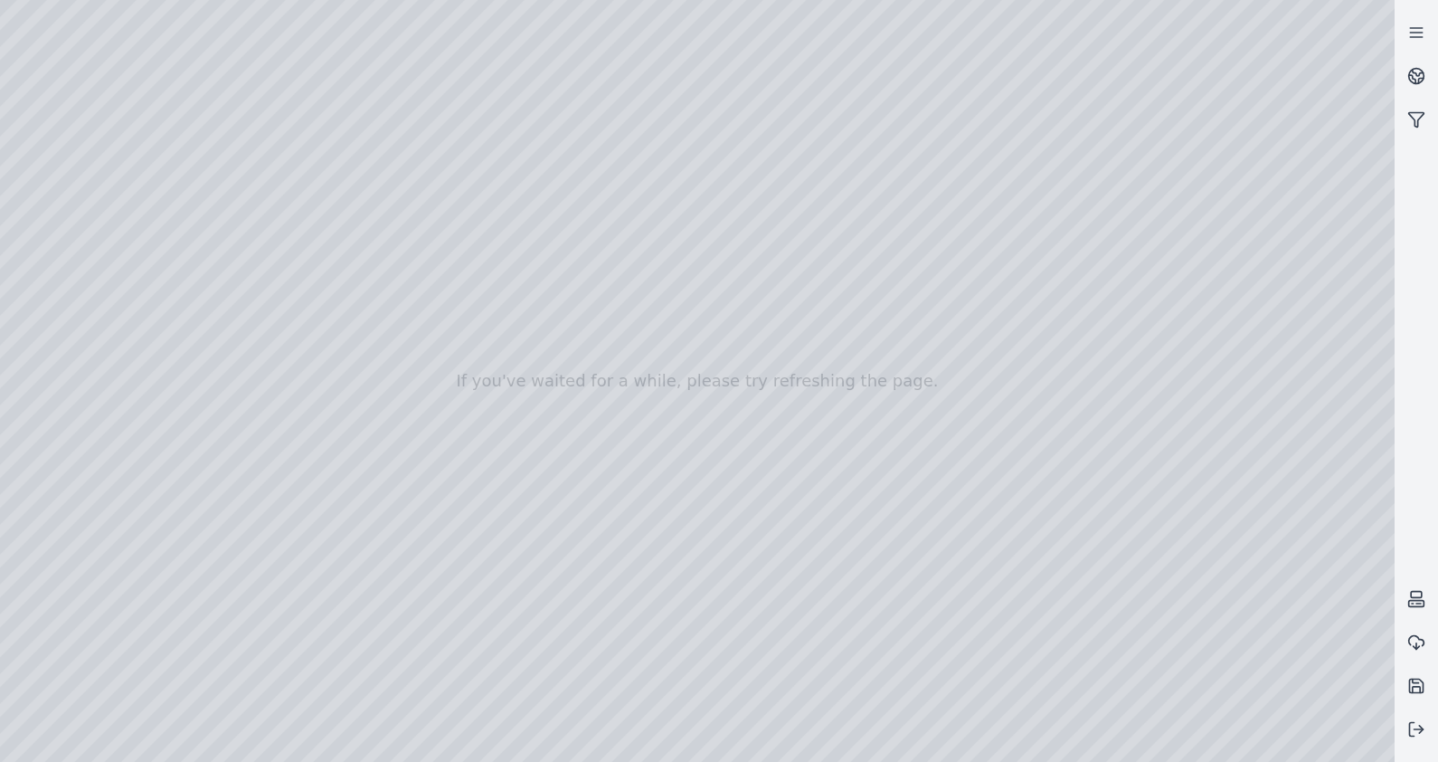
click at [641, 363] on div at bounding box center [697, 381] width 1395 height 762
click at [697, 369] on div at bounding box center [697, 381] width 1395 height 762
click at [1404, 717] on button at bounding box center [1416, 728] width 43 height 43
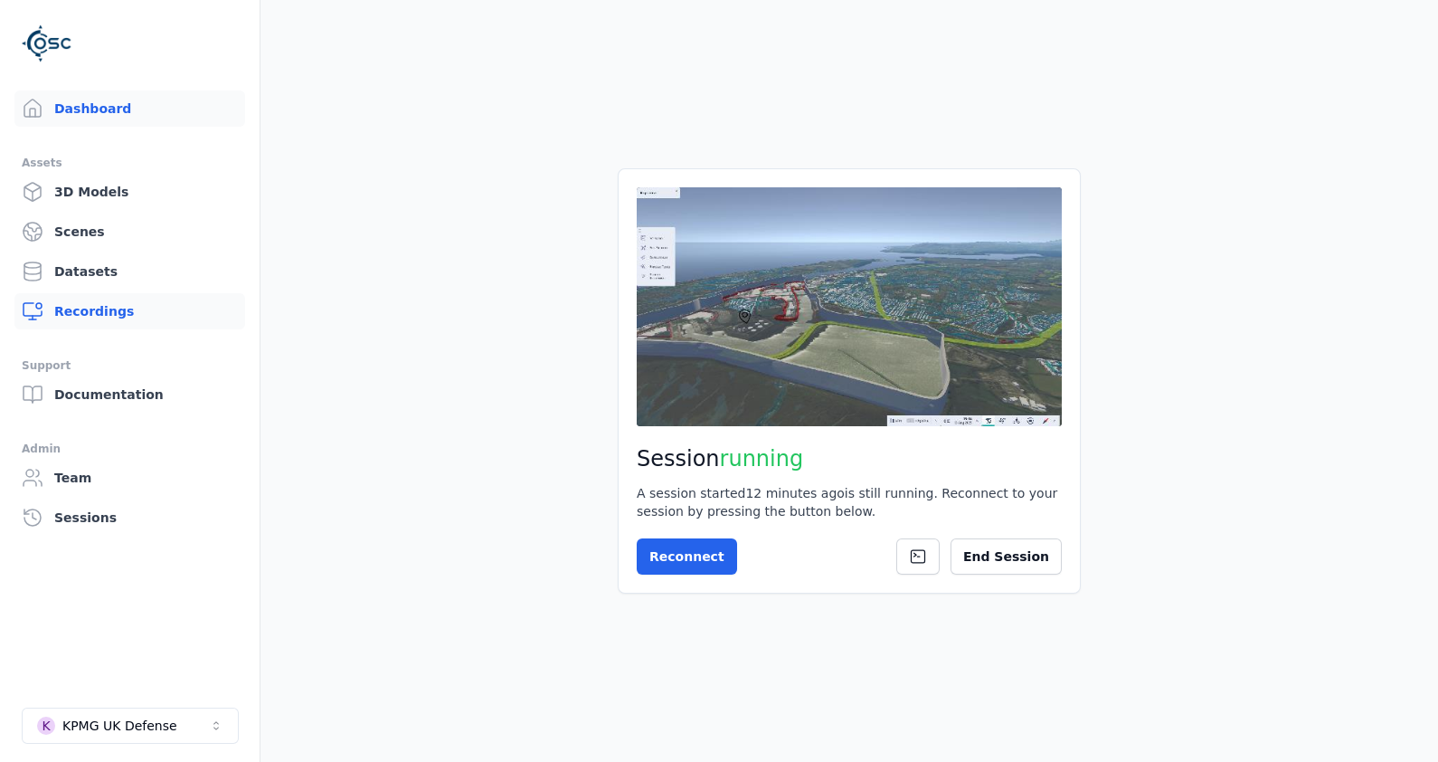
click at [59, 302] on link "Recordings" at bounding box center [129, 311] width 231 height 36
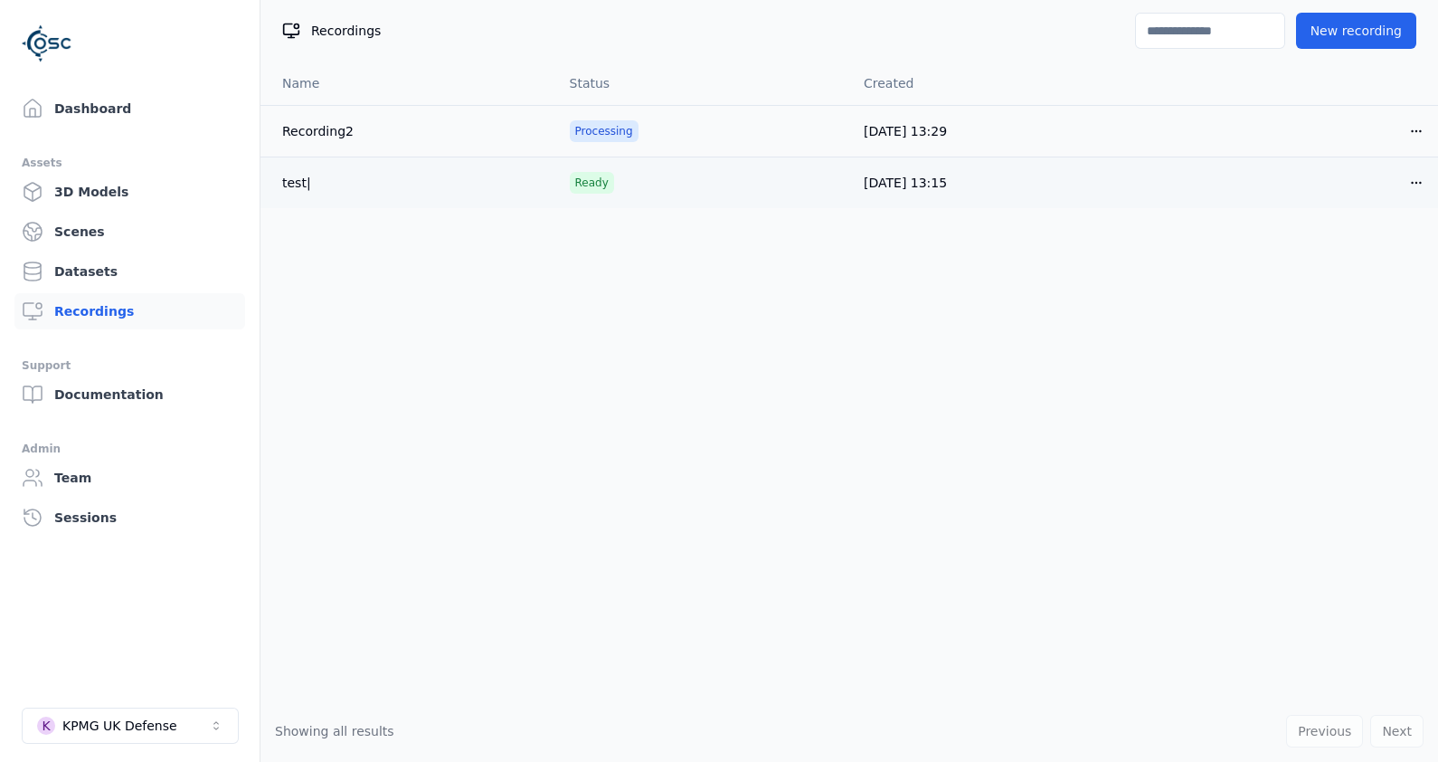
click at [308, 184] on td "test|" at bounding box center [408, 183] width 295 height 52
click at [303, 185] on td "test|" at bounding box center [408, 183] width 295 height 52
click at [309, 188] on td "test|" at bounding box center [408, 183] width 295 height 52
click at [334, 195] on td "test|" at bounding box center [408, 183] width 295 height 52
click at [1436, 177] on td "Open menu" at bounding box center [1291, 183] width 295 height 52
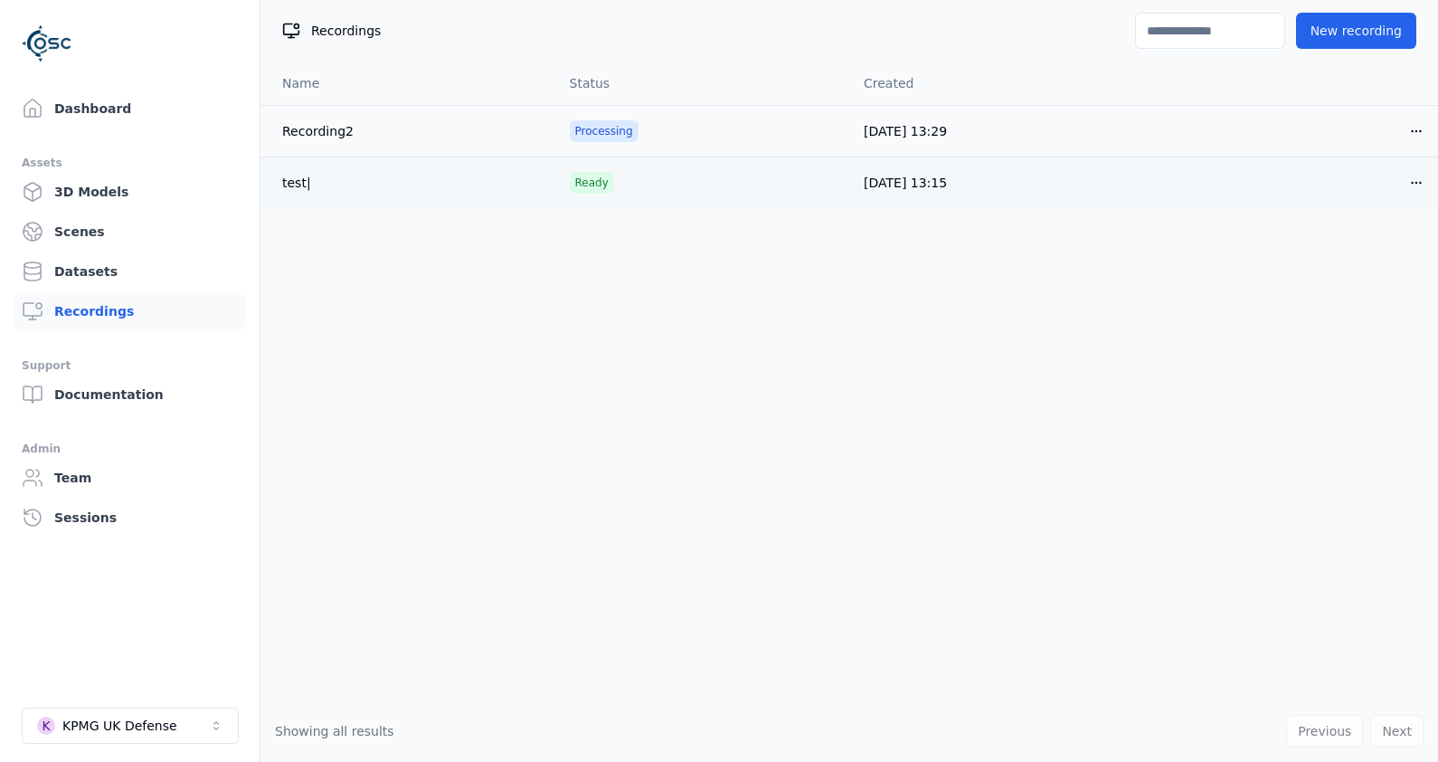
click at [1423, 182] on html "Dashboard Assets 3D Models Scenes Datasets Recordings Support Documentation Adm…" at bounding box center [719, 381] width 1438 height 762
click at [1022, 327] on html "Dashboard Assets 3D Models Scenes Datasets Recordings Support Documentation Adm…" at bounding box center [719, 381] width 1438 height 762
click at [1427, 185] on html "Dashboard Assets 3D Models Scenes Datasets Recordings Support Documentation Adm…" at bounding box center [719, 381] width 1438 height 762
click at [1374, 221] on div "Open" at bounding box center [1377, 222] width 107 height 29
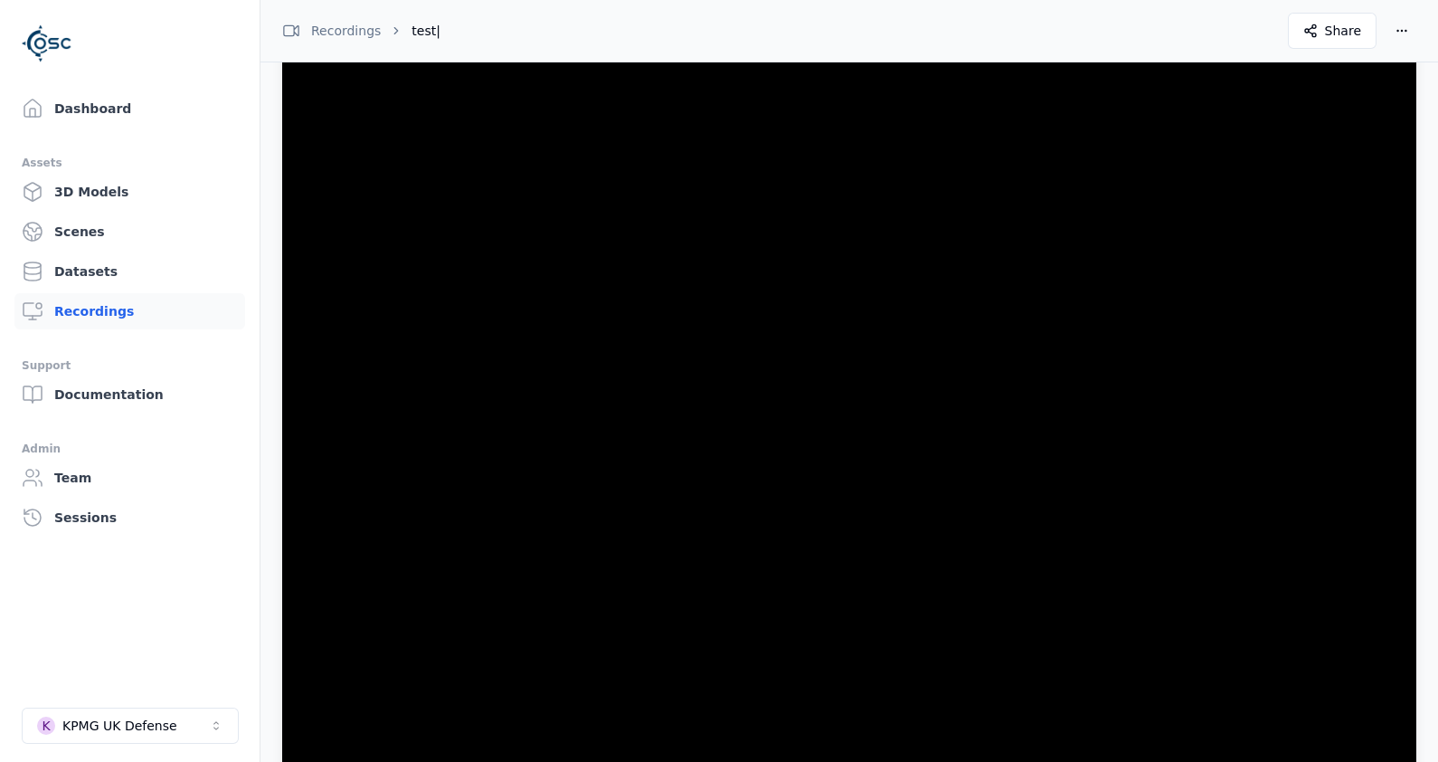
scroll to position [225, 0]
click at [326, 24] on div "Recordings" at bounding box center [331, 31] width 99 height 18
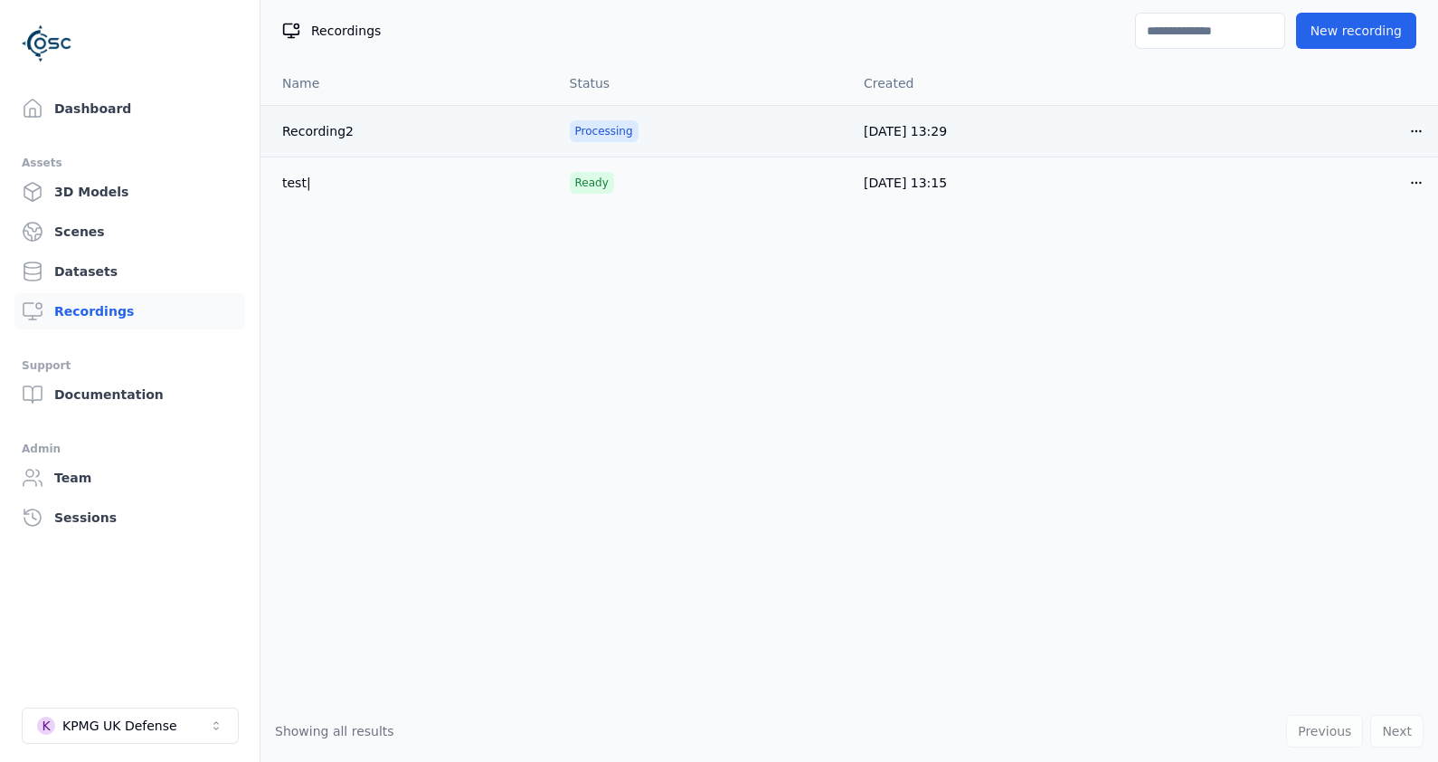
click at [1409, 140] on html "Dashboard Assets 3D Models Scenes Datasets Recordings Support Documentation Adm…" at bounding box center [719, 381] width 1438 height 762
click at [1381, 162] on div "Open" at bounding box center [1377, 171] width 107 height 29
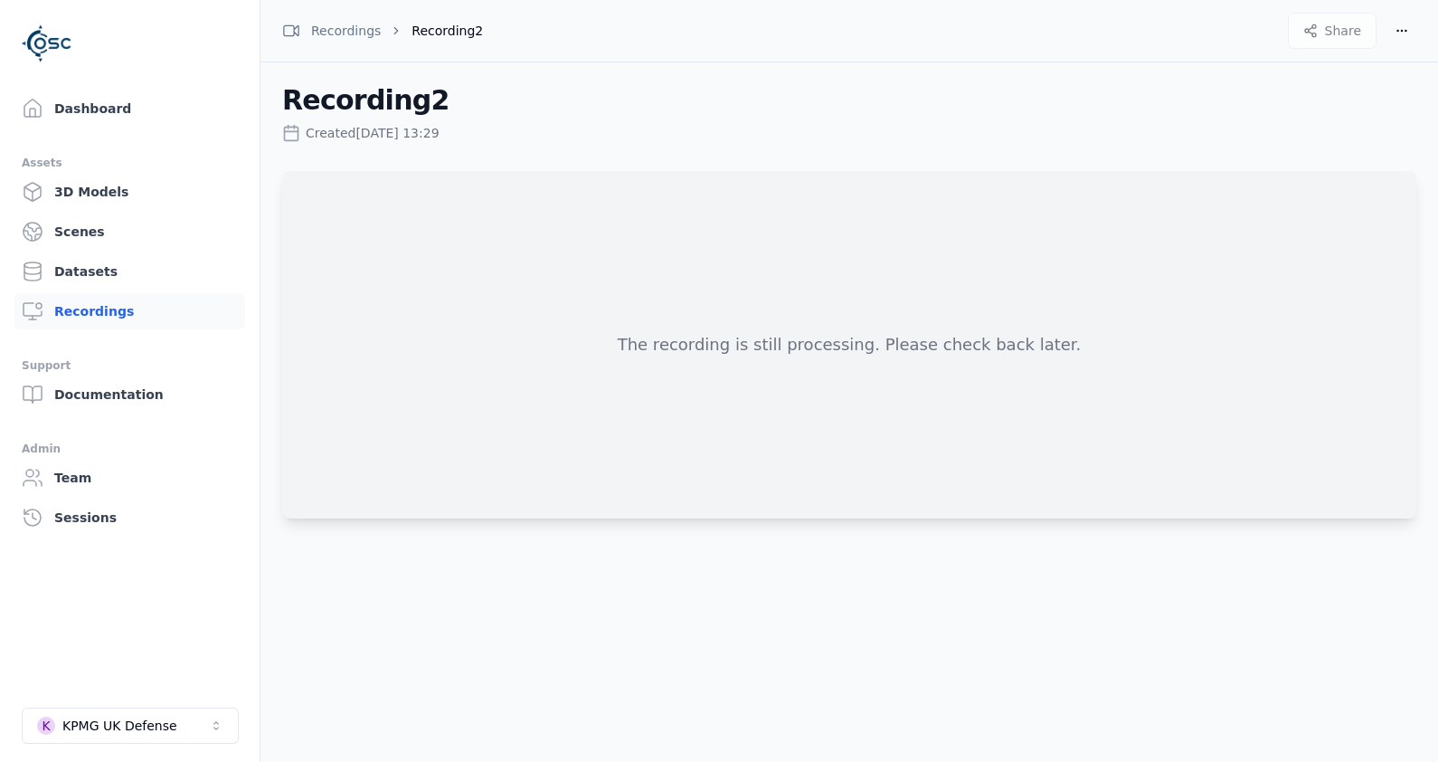
click at [358, 43] on ol "Recordings Recording2" at bounding box center [383, 31] width 244 height 62
click at [353, 43] on ol "Recordings Recording2" at bounding box center [383, 31] width 244 height 62
click at [356, 30] on div "Recordings" at bounding box center [331, 31] width 99 height 18
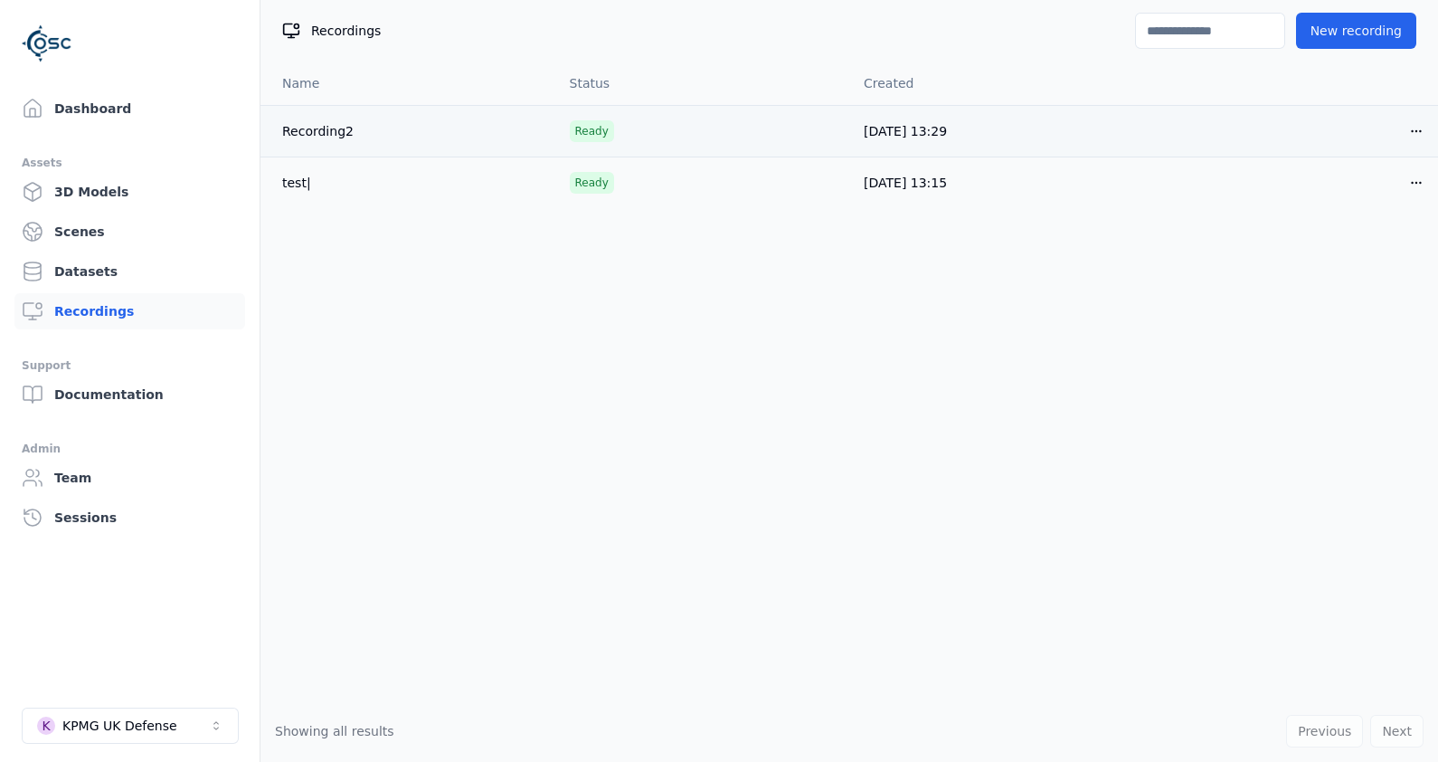
click at [1419, 137] on html "Dashboard Assets 3D Models Scenes Datasets Recordings Support Documentation Adm…" at bounding box center [719, 381] width 1438 height 762
click at [1405, 173] on div "Open" at bounding box center [1377, 171] width 107 height 29
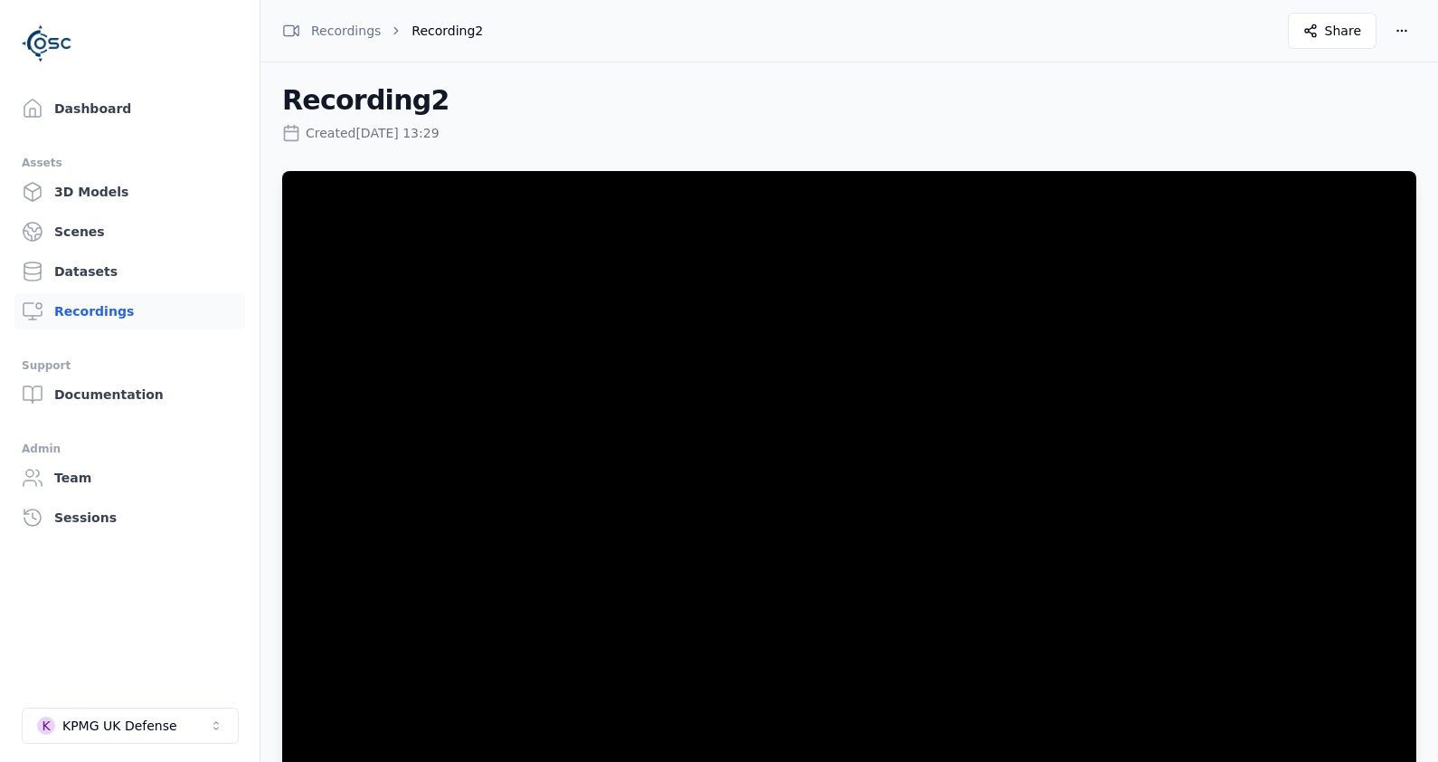
scroll to position [51, 0]
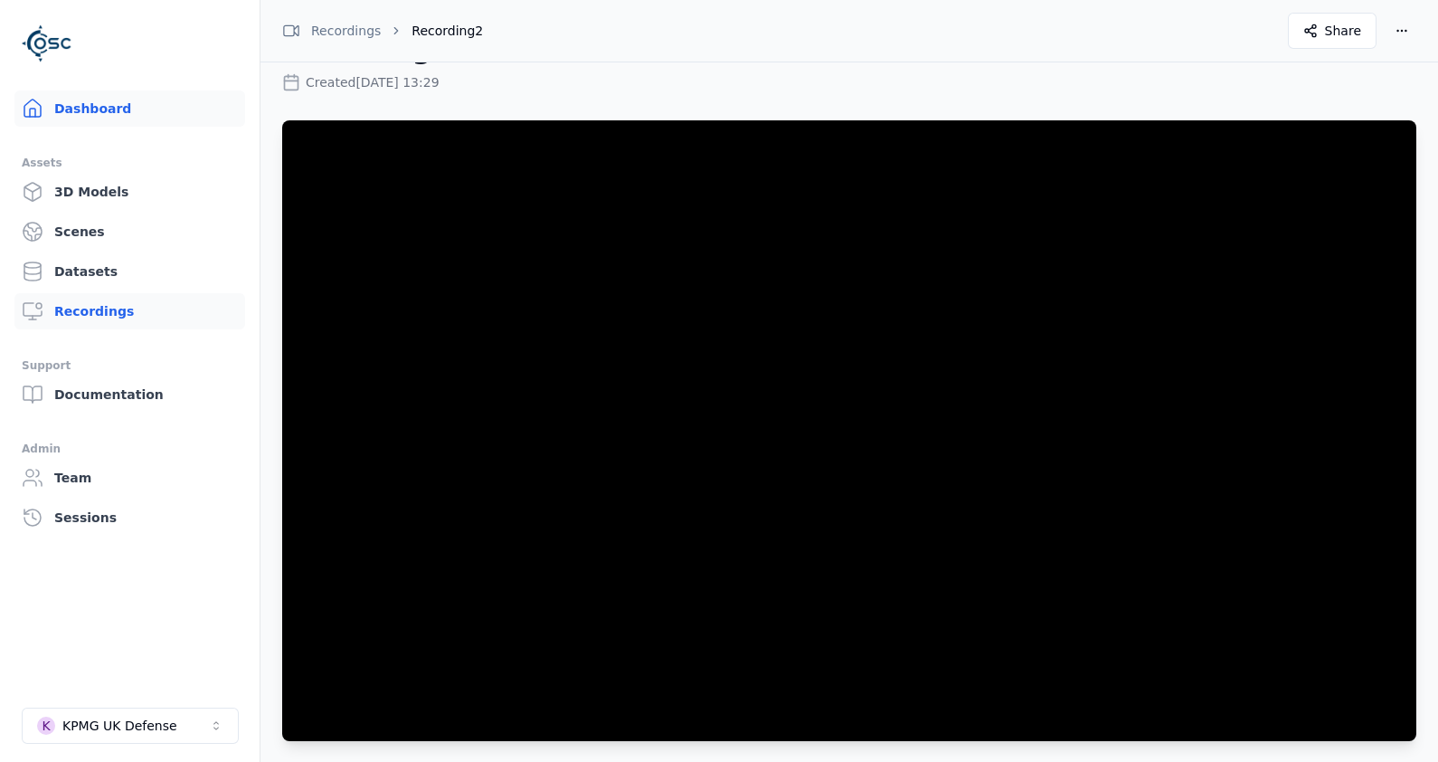
click at [105, 102] on link "Dashboard" at bounding box center [129, 108] width 231 height 36
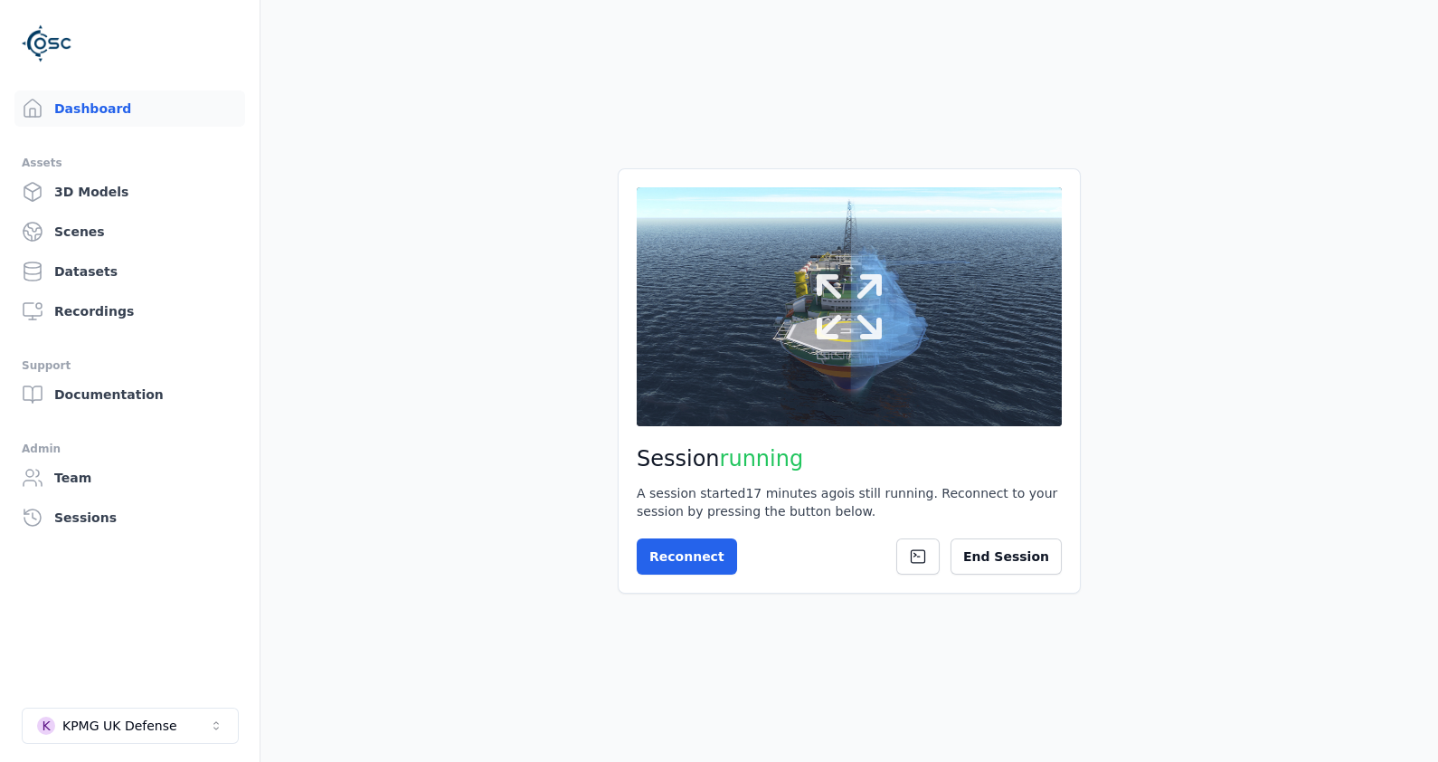
click at [916, 309] on button at bounding box center [849, 306] width 425 height 239
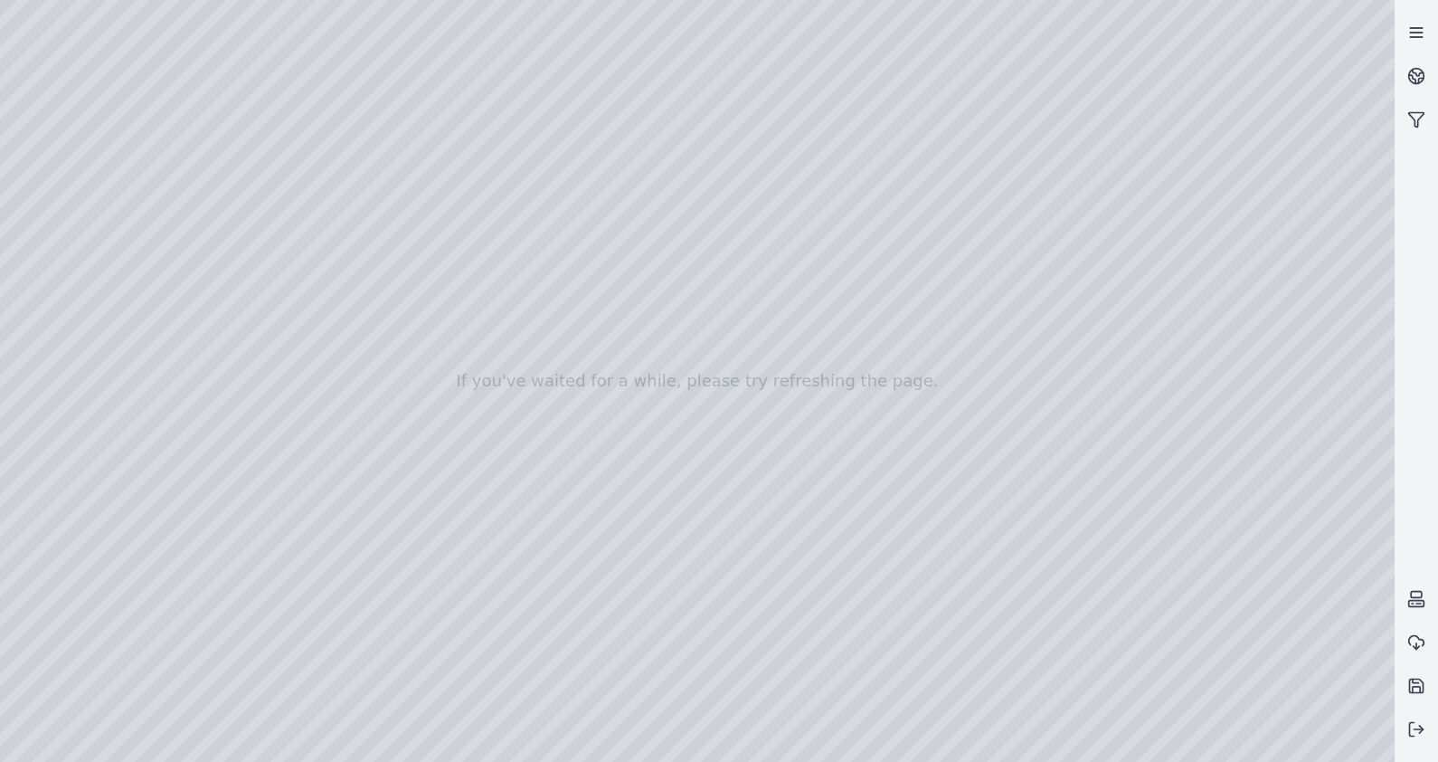
click at [1420, 24] on icon at bounding box center [1417, 33] width 18 height 18
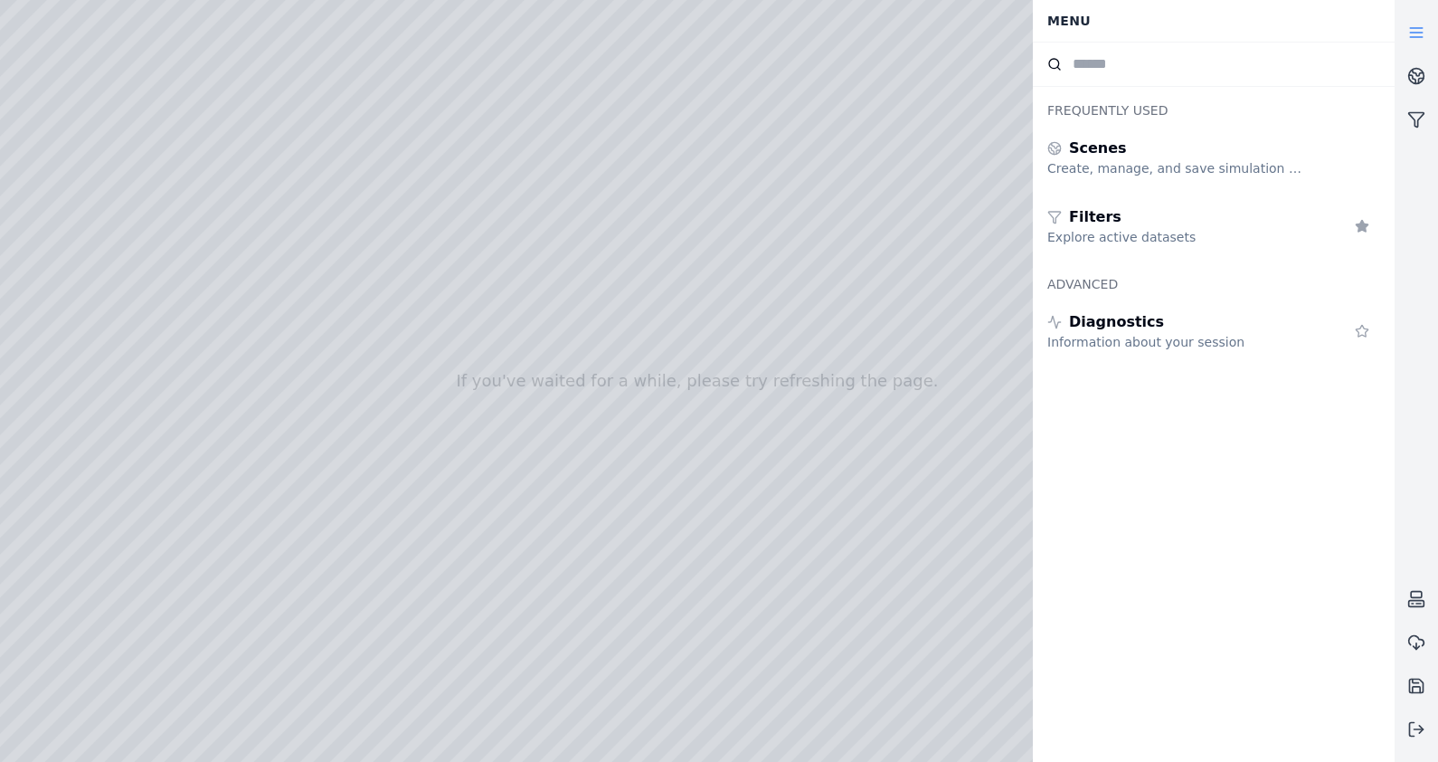
click at [1420, 24] on icon at bounding box center [1417, 33] width 18 height 18
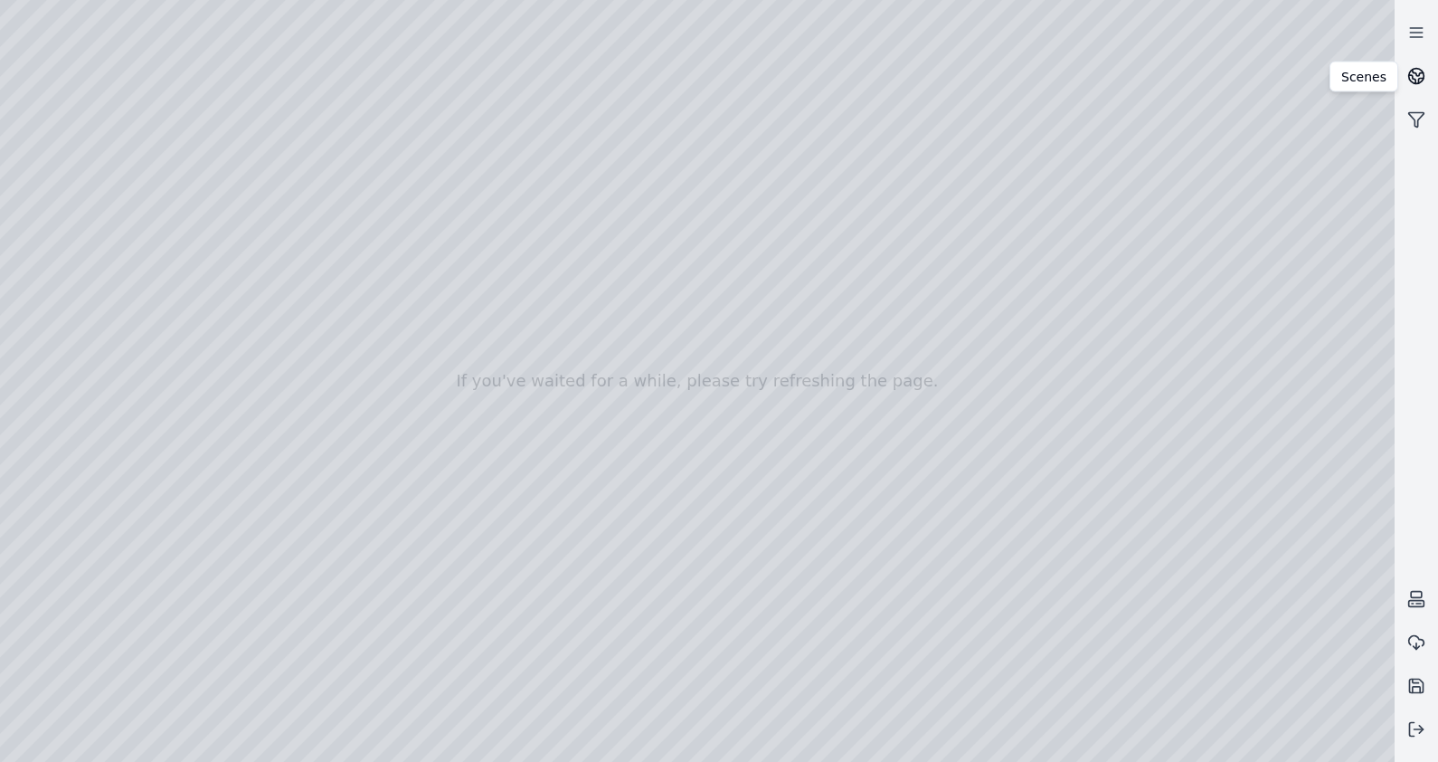
click at [1419, 77] on icon at bounding box center [1417, 76] width 18 height 18
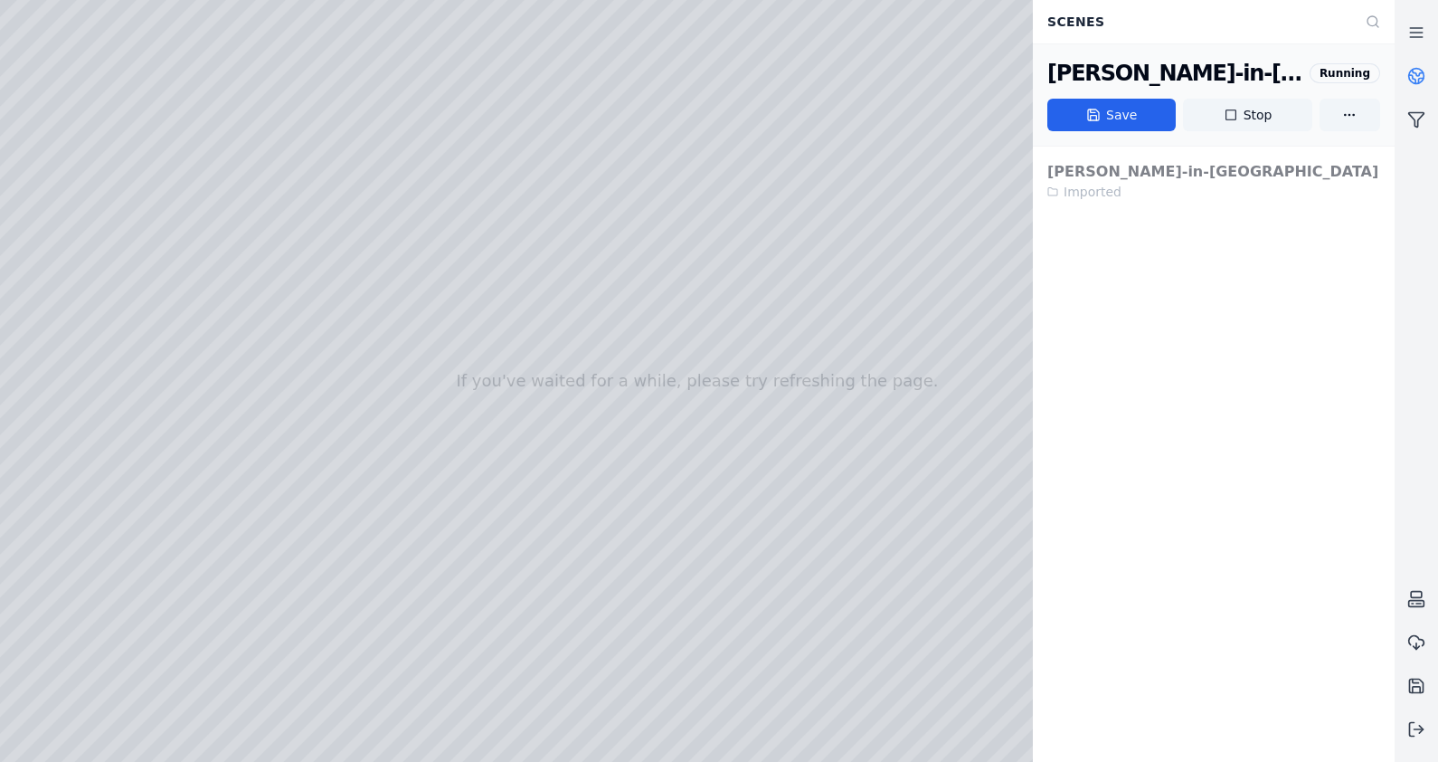
click at [1419, 77] on icon at bounding box center [1417, 76] width 18 height 18
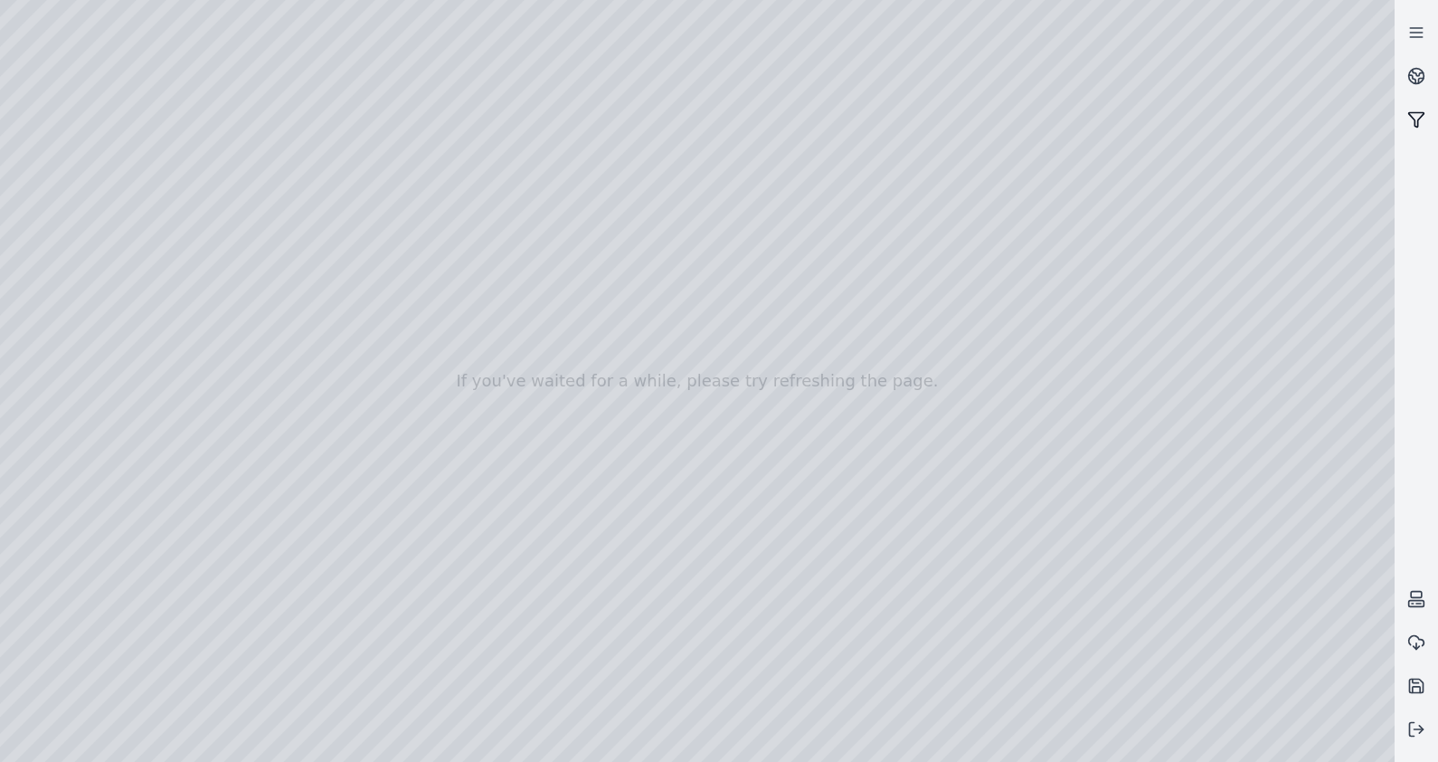
click at [1408, 128] on link at bounding box center [1416, 119] width 43 height 43
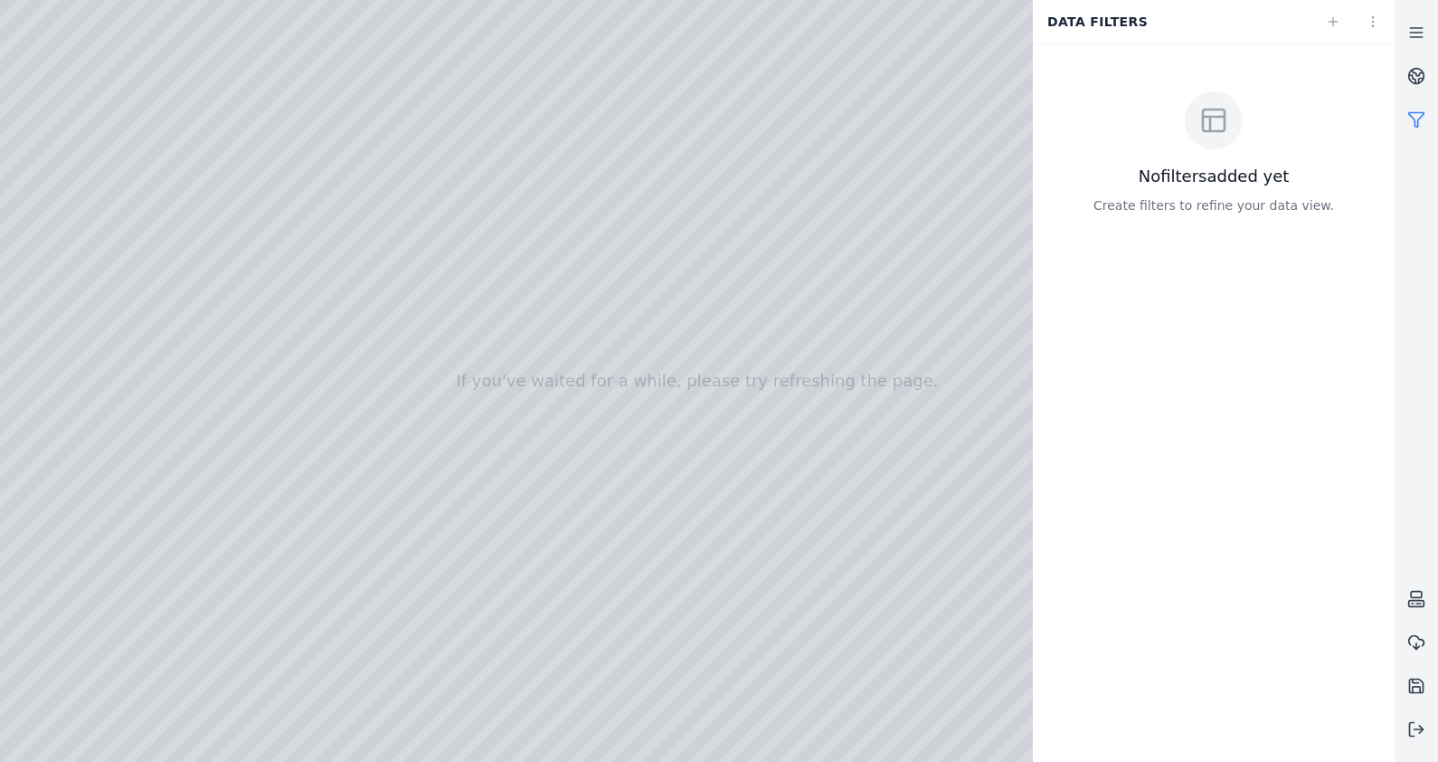
click at [1408, 128] on link at bounding box center [1416, 119] width 43 height 43
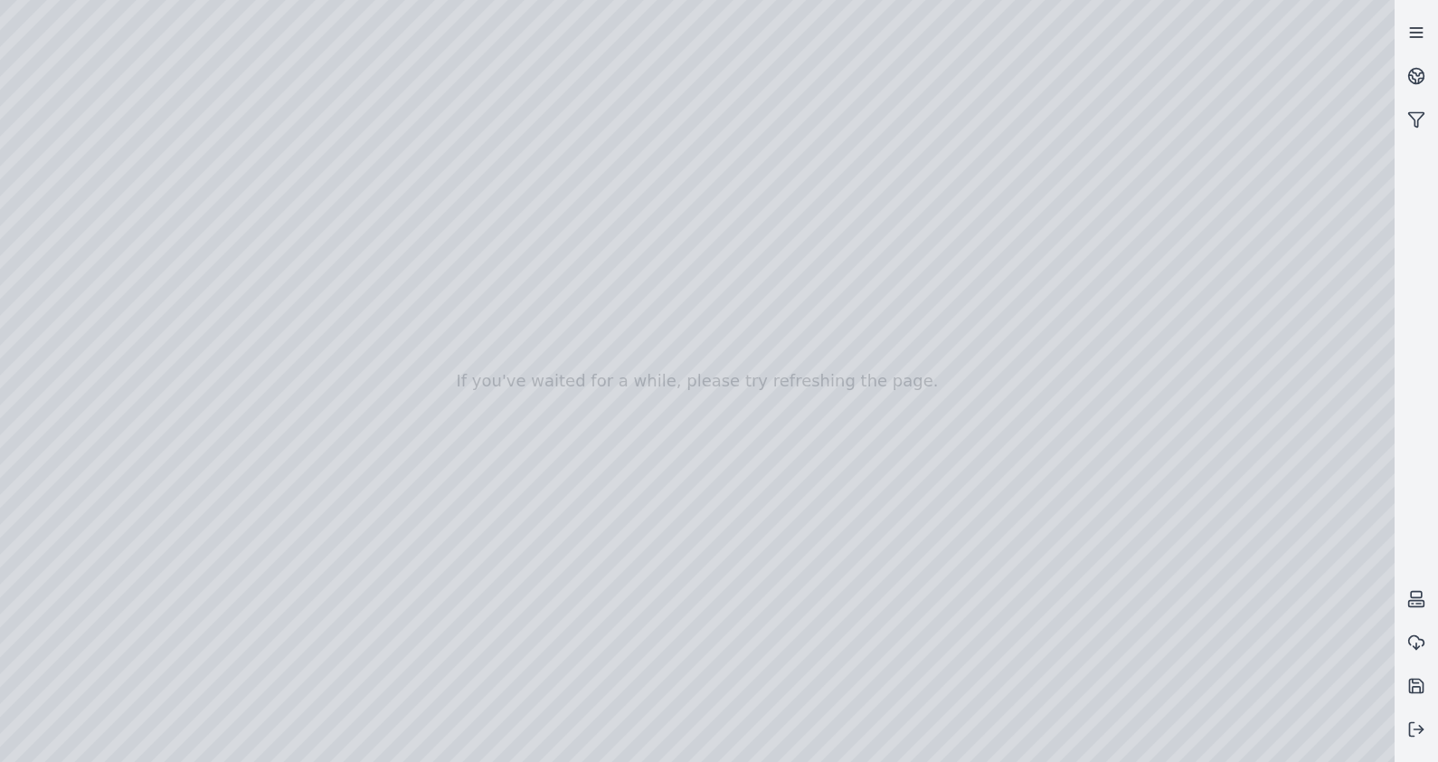
click at [1420, 28] on line at bounding box center [1416, 28] width 12 height 0
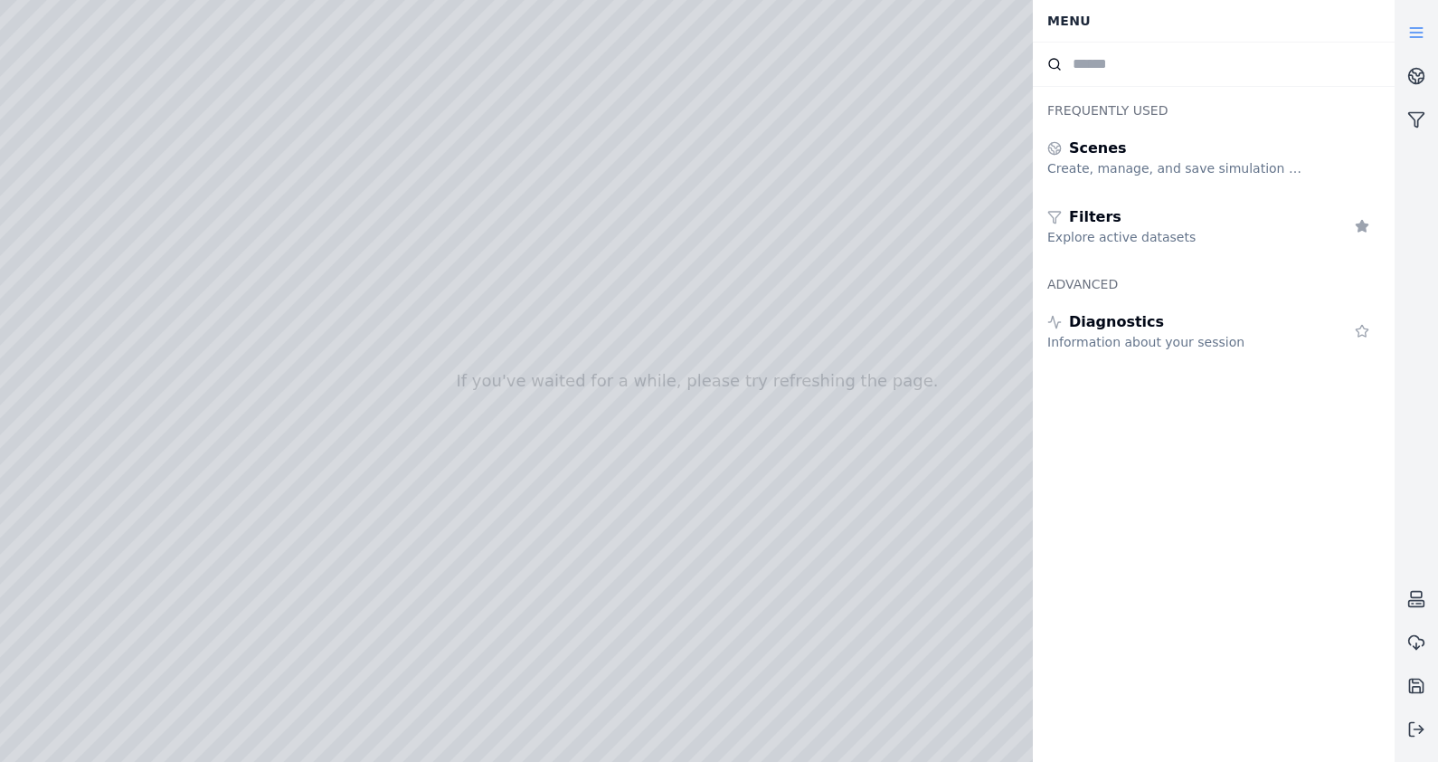
click at [1408, 27] on icon at bounding box center [1417, 33] width 18 height 18
